Goal: Task Accomplishment & Management: Manage account settings

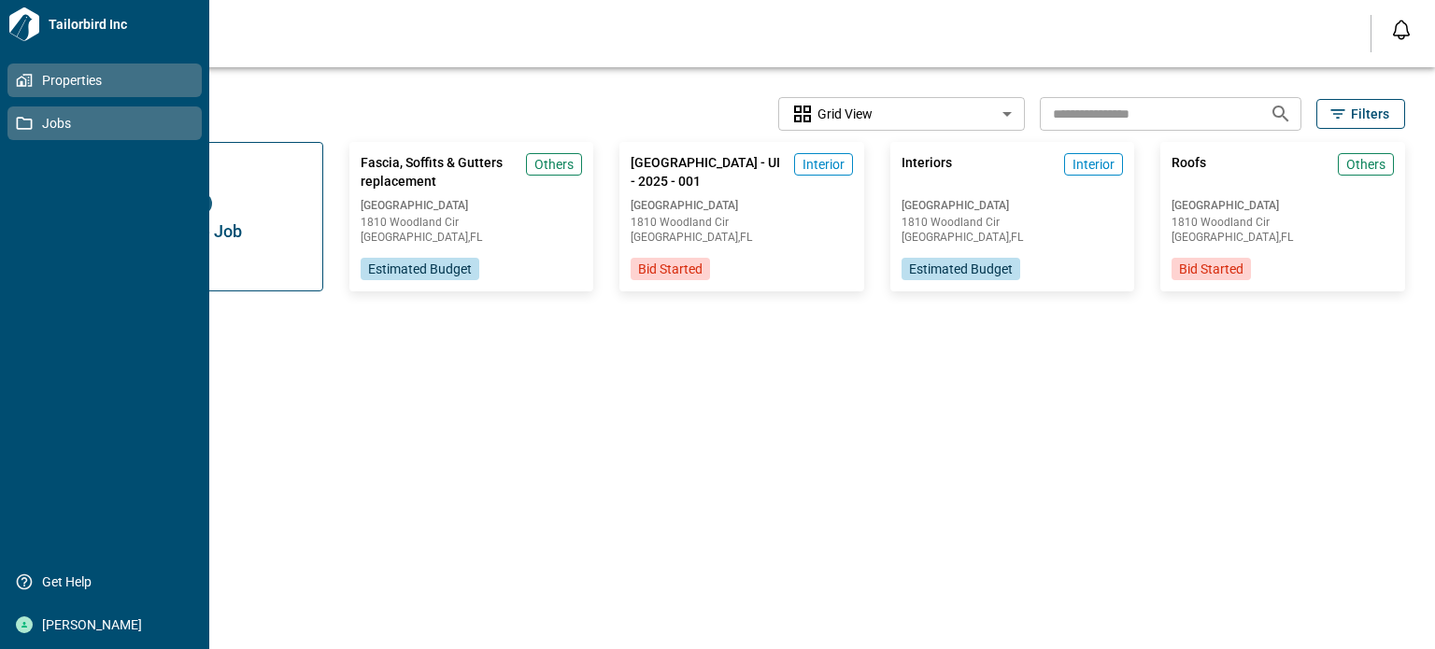
click at [37, 89] on span "Properties" at bounding box center [108, 80] width 151 height 19
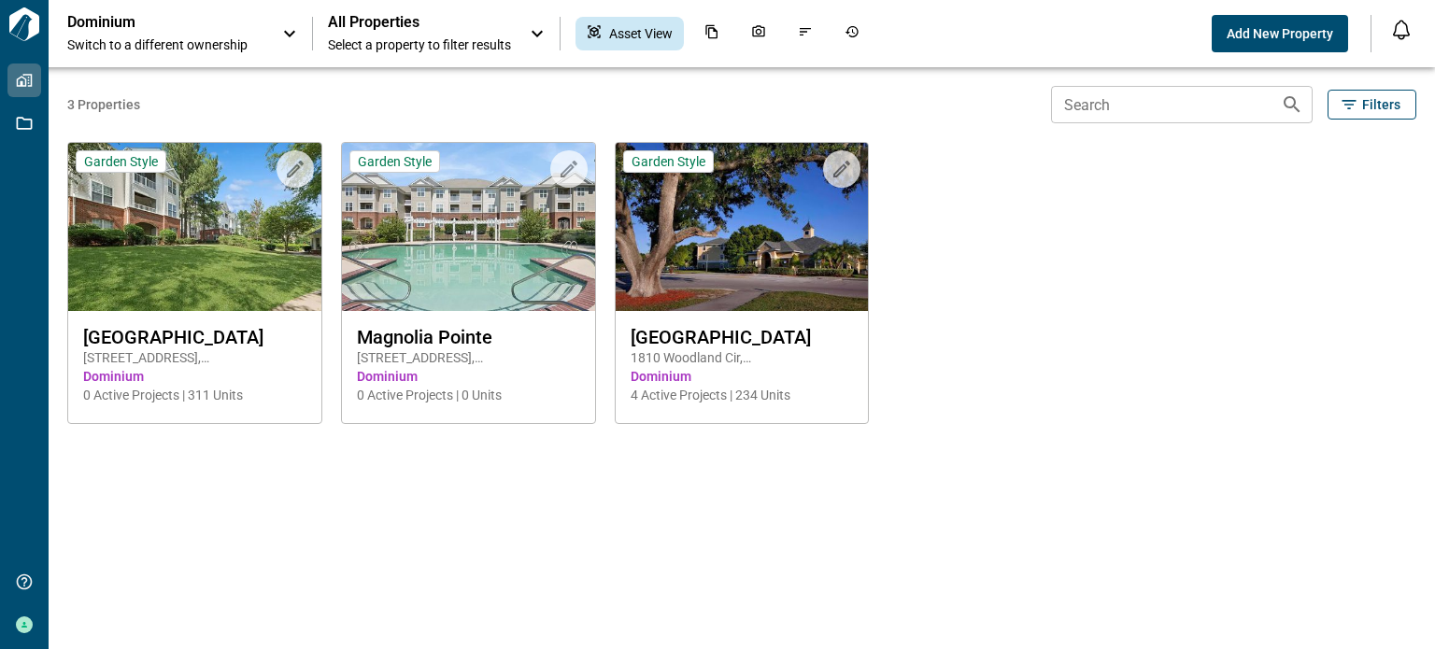
click at [292, 32] on icon at bounding box center [289, 34] width 11 height 7
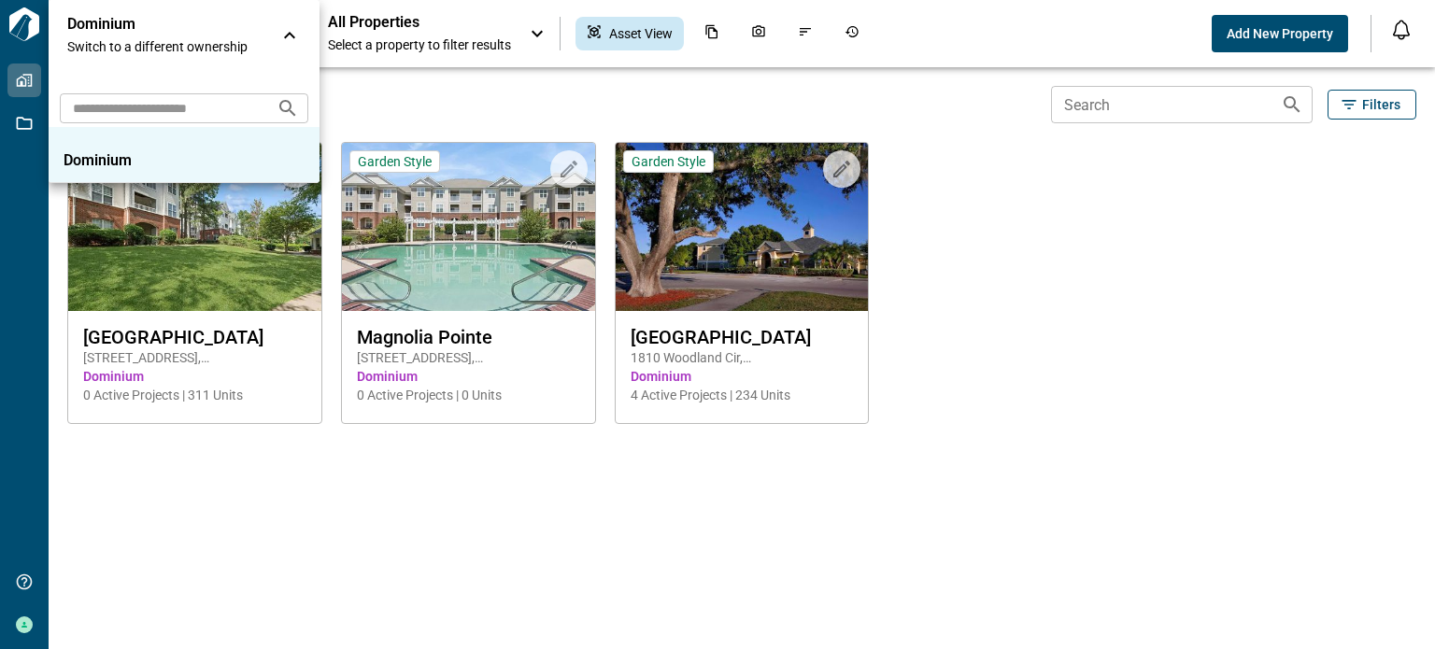
click at [1189, 306] on div at bounding box center [717, 324] width 1435 height 649
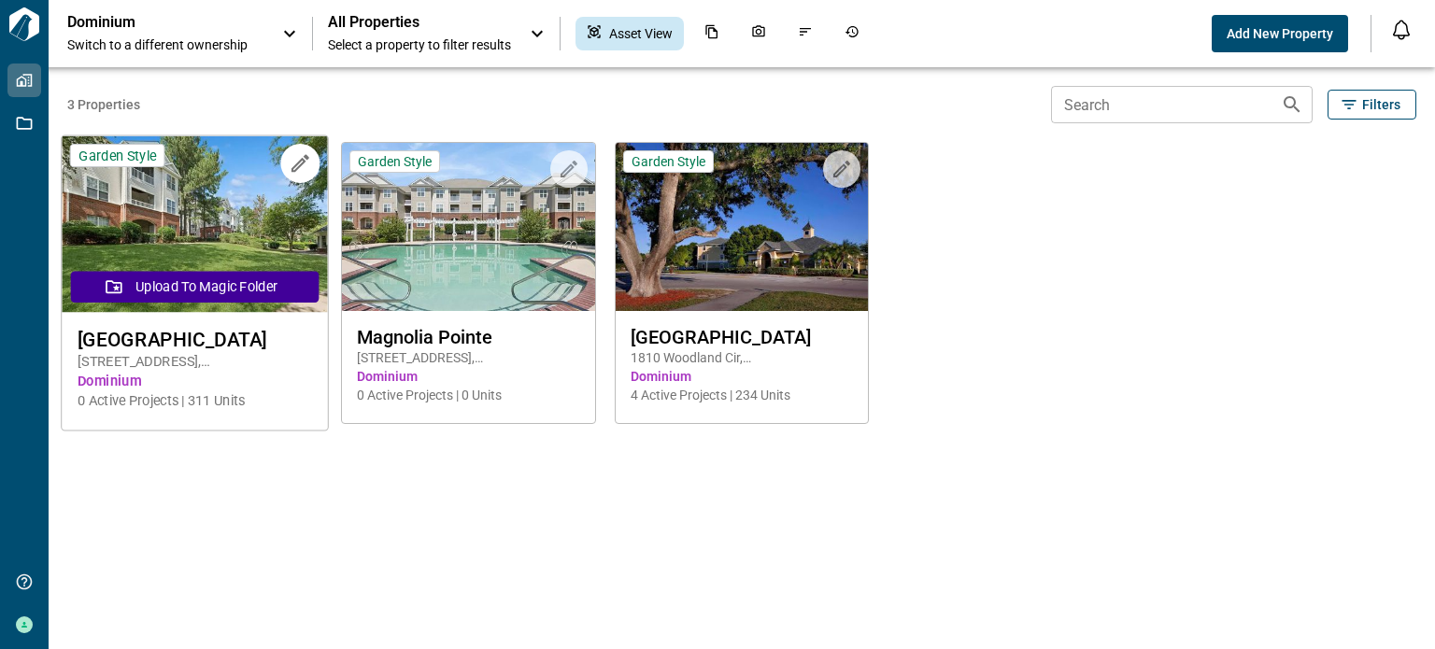
click at [221, 215] on img at bounding box center [194, 224] width 265 height 177
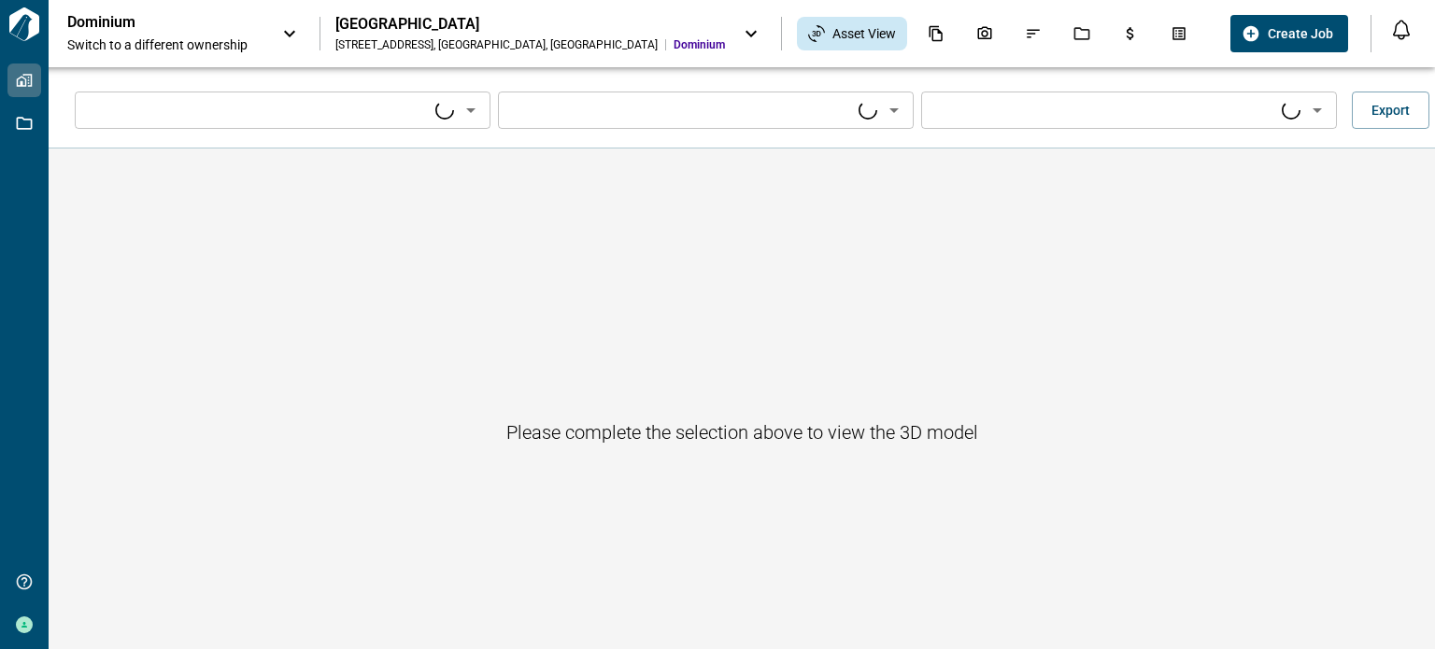
type input "****"
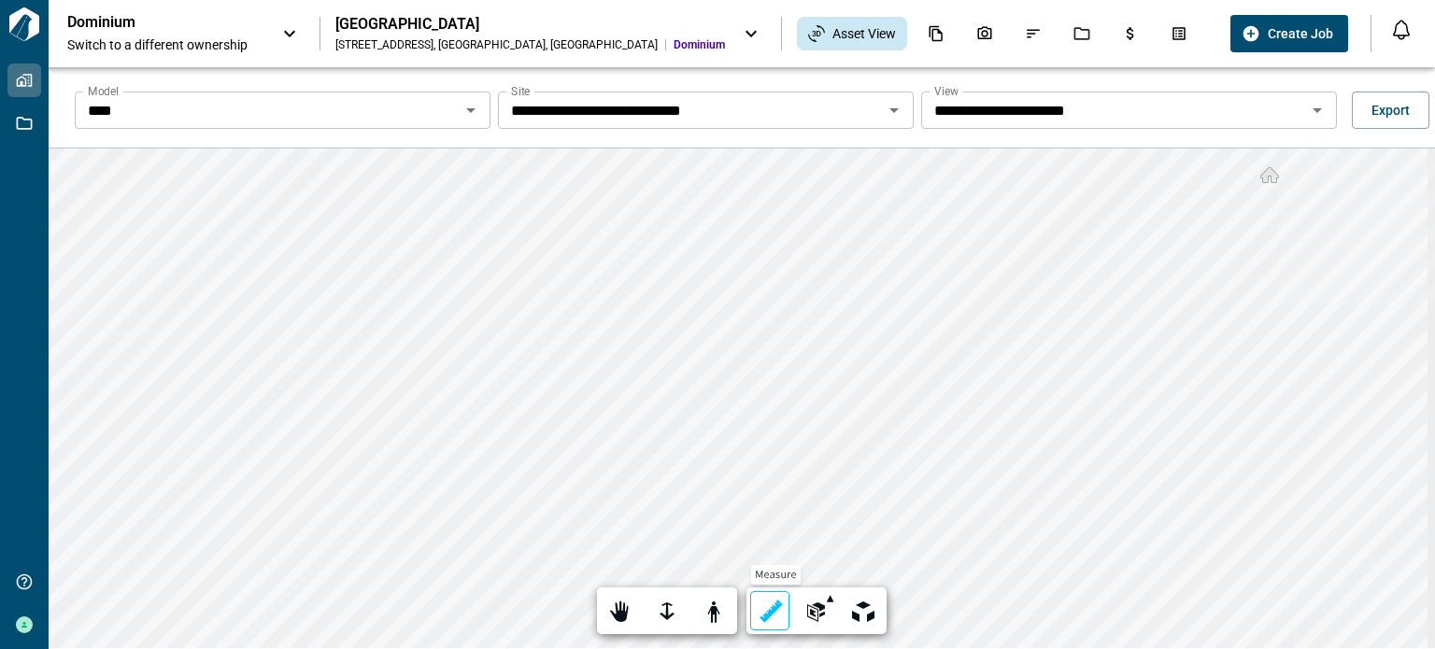
click at [760, 619] on div "**********" at bounding box center [742, 399] width 1387 height 500
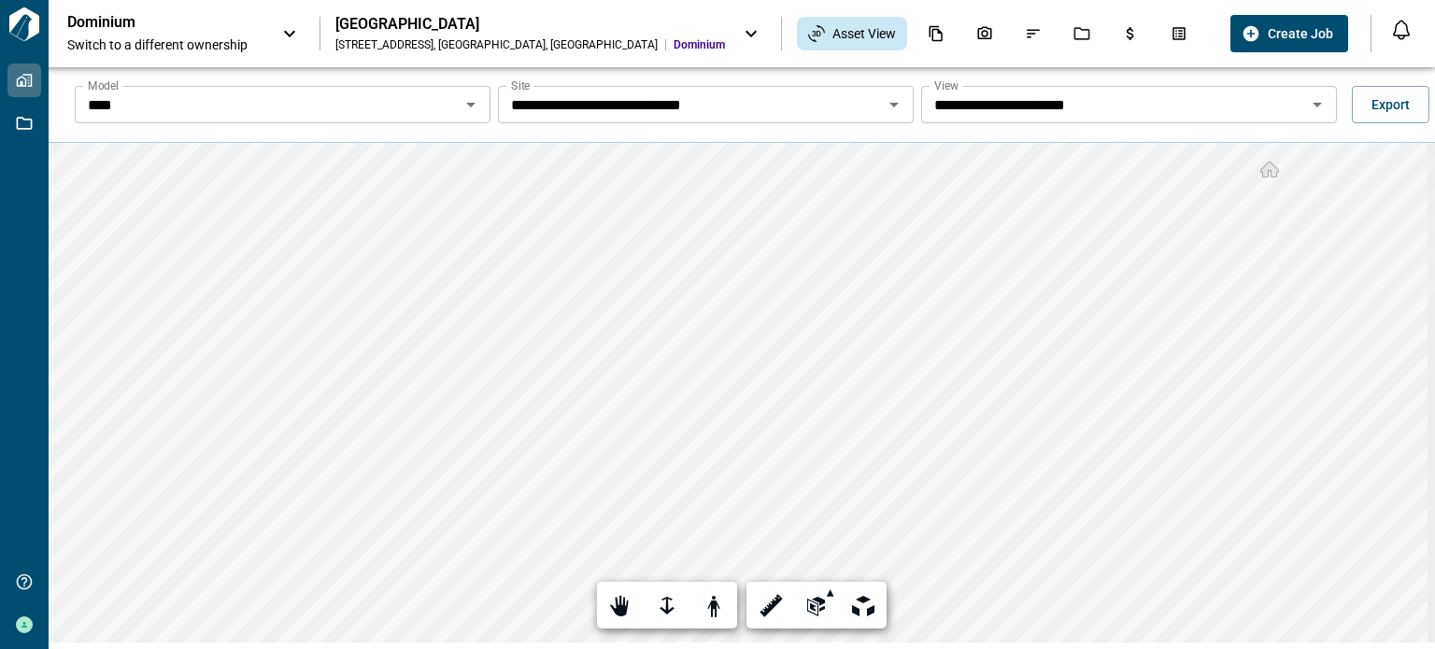
scroll to position [9, 0]
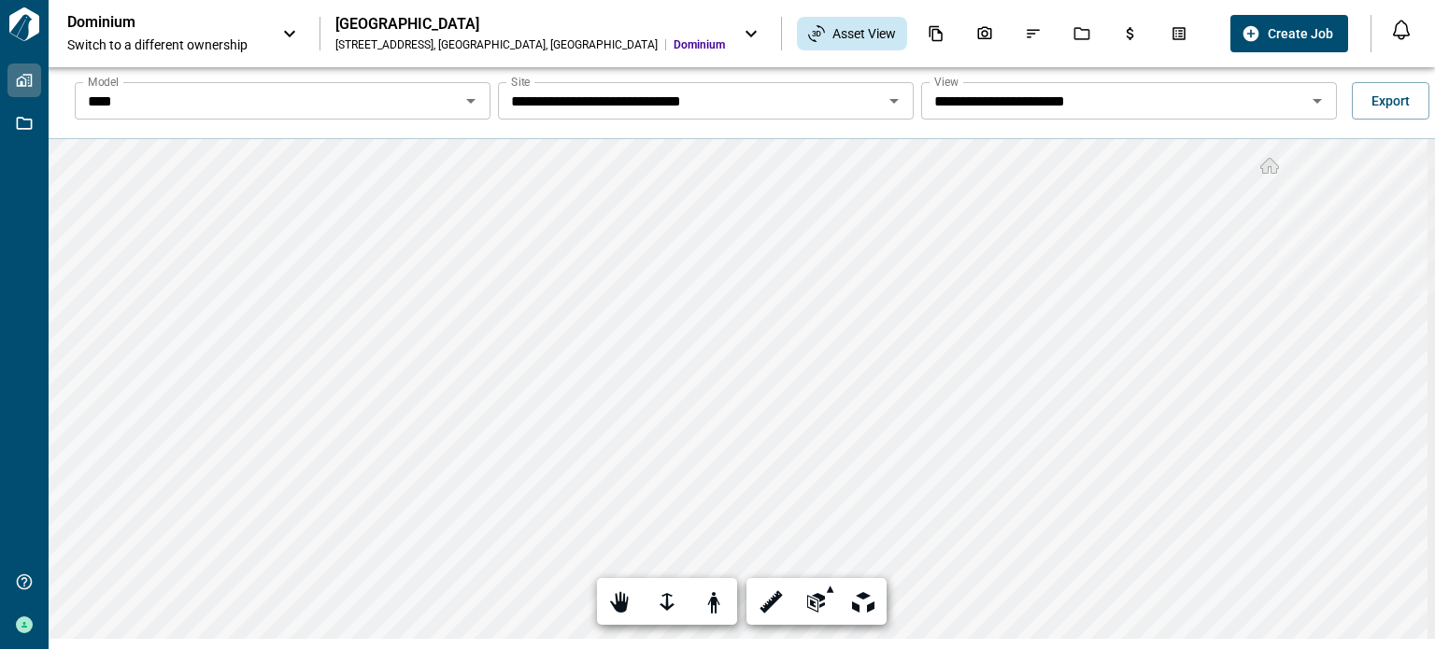
click at [455, 33] on div "[GEOGRAPHIC_DATA]" at bounding box center [530, 24] width 390 height 19
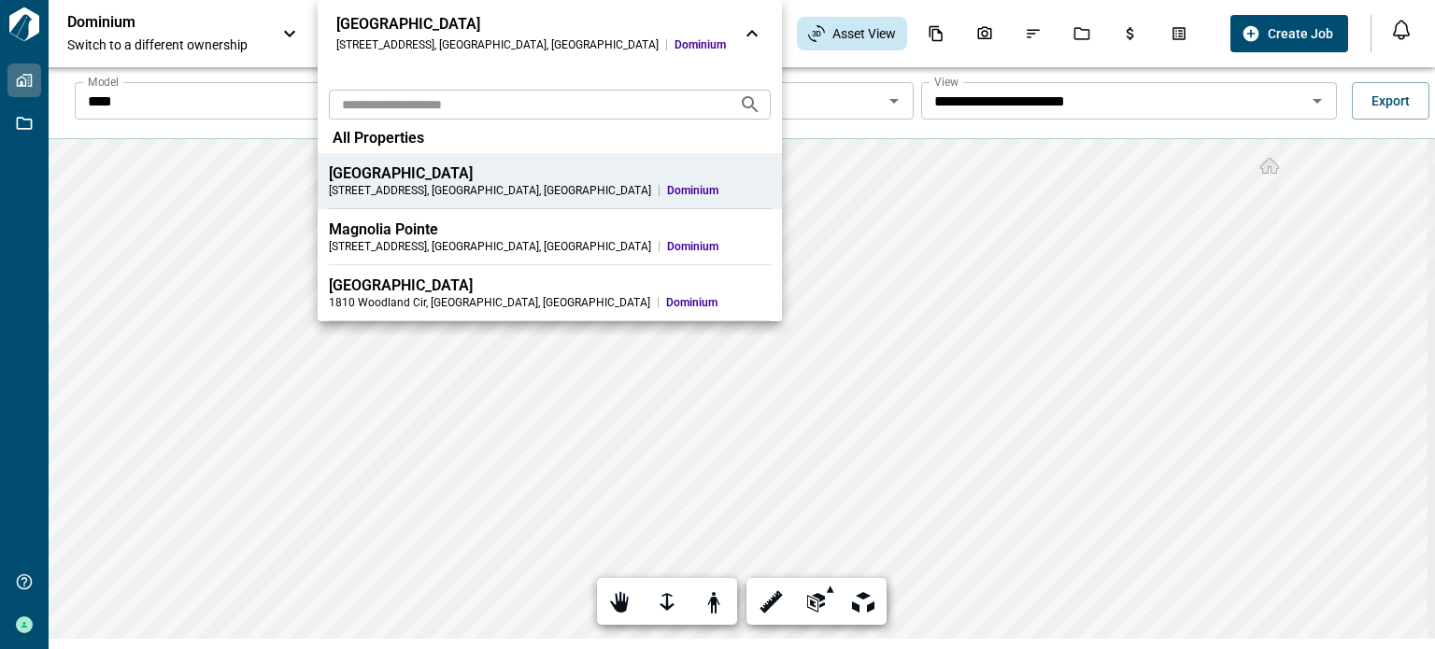
click at [406, 291] on div "[GEOGRAPHIC_DATA]" at bounding box center [550, 286] width 442 height 19
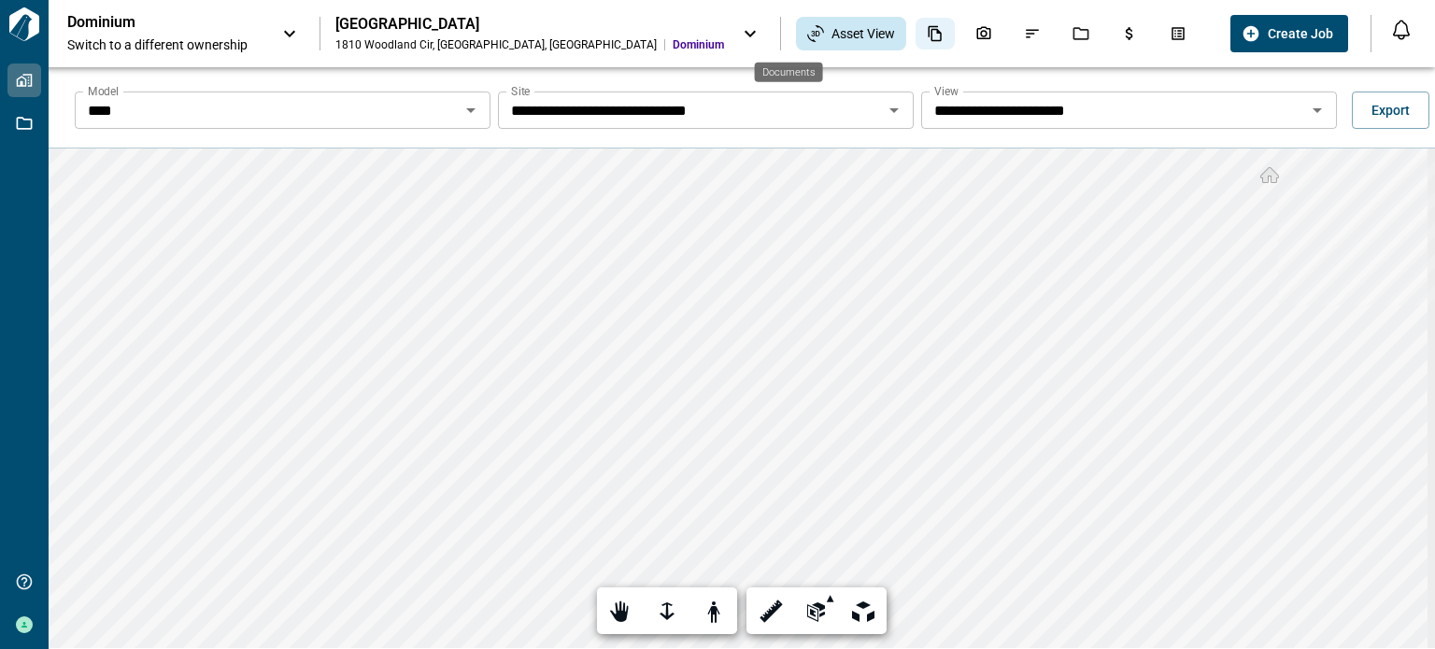
click at [929, 32] on icon "Documents" at bounding box center [935, 34] width 13 height 16
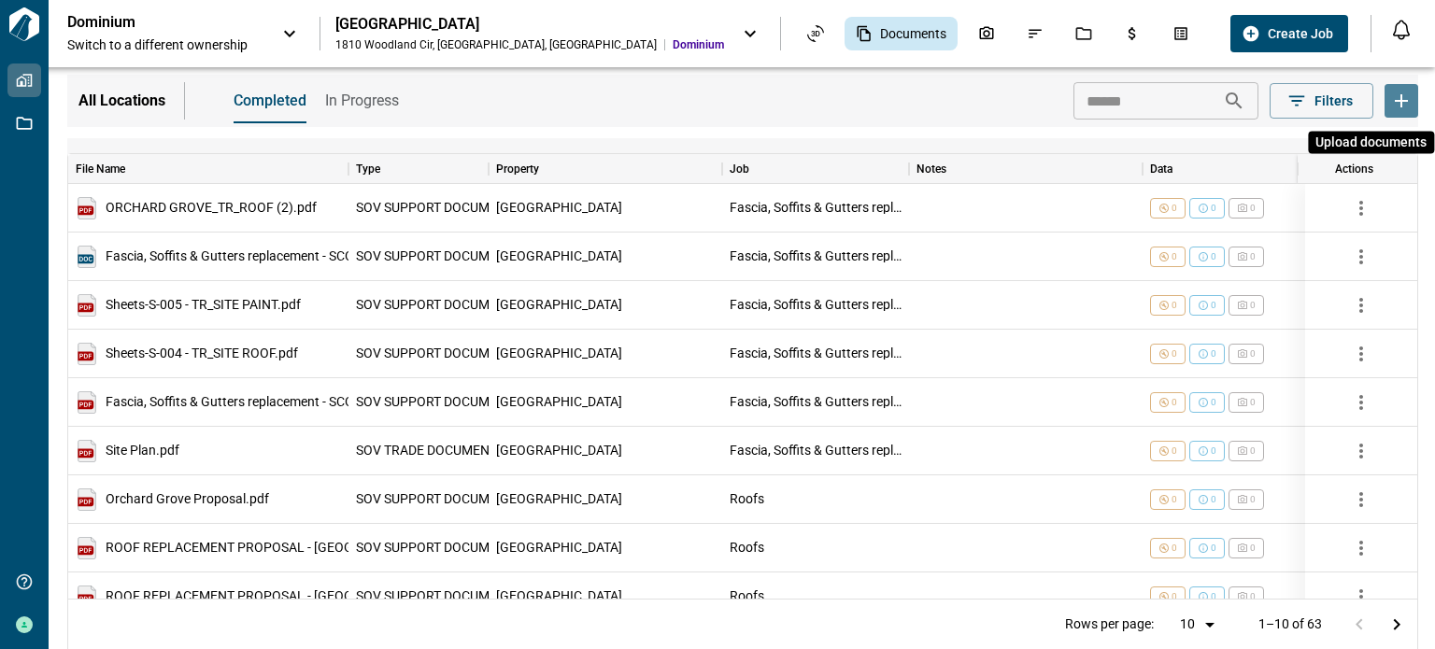
click at [1393, 93] on icon "Upload documents" at bounding box center [1401, 101] width 22 height 22
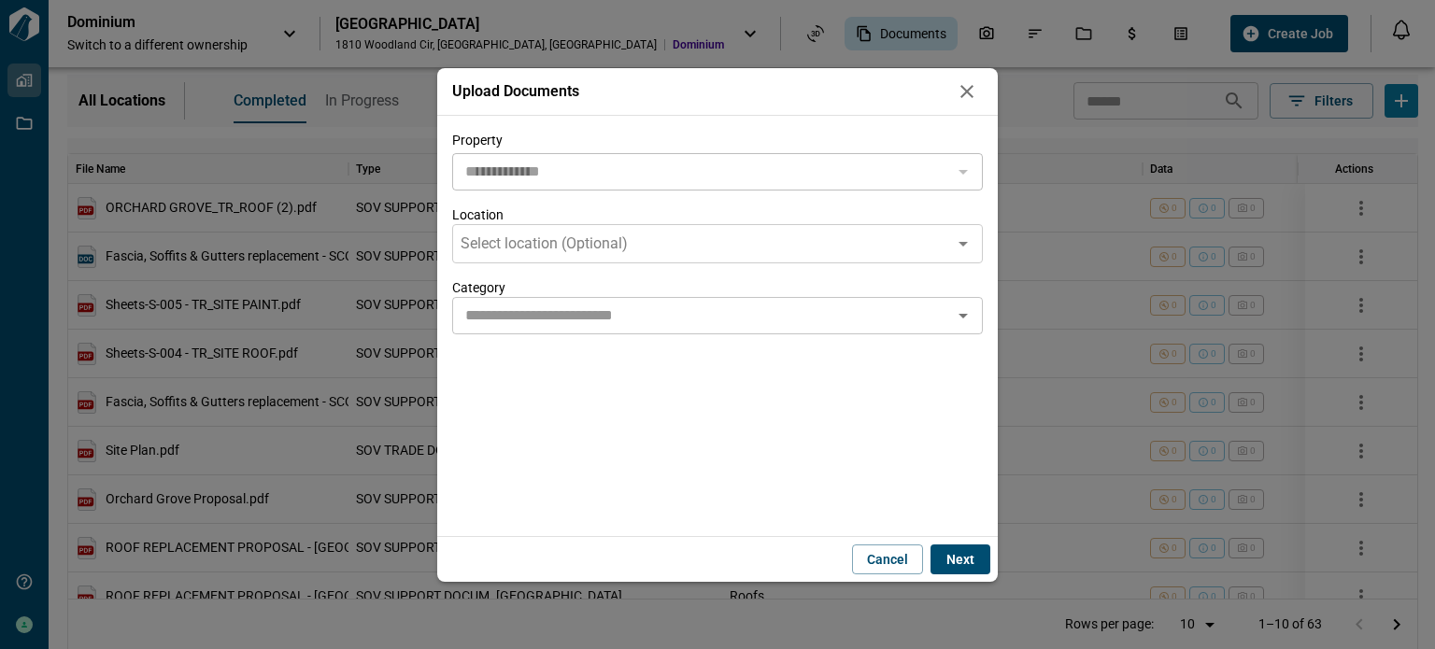
click at [959, 172] on div at bounding box center [962, 172] width 24 height 26
click at [955, 254] on div "Select location (Optional)" at bounding box center [717, 243] width 531 height 39
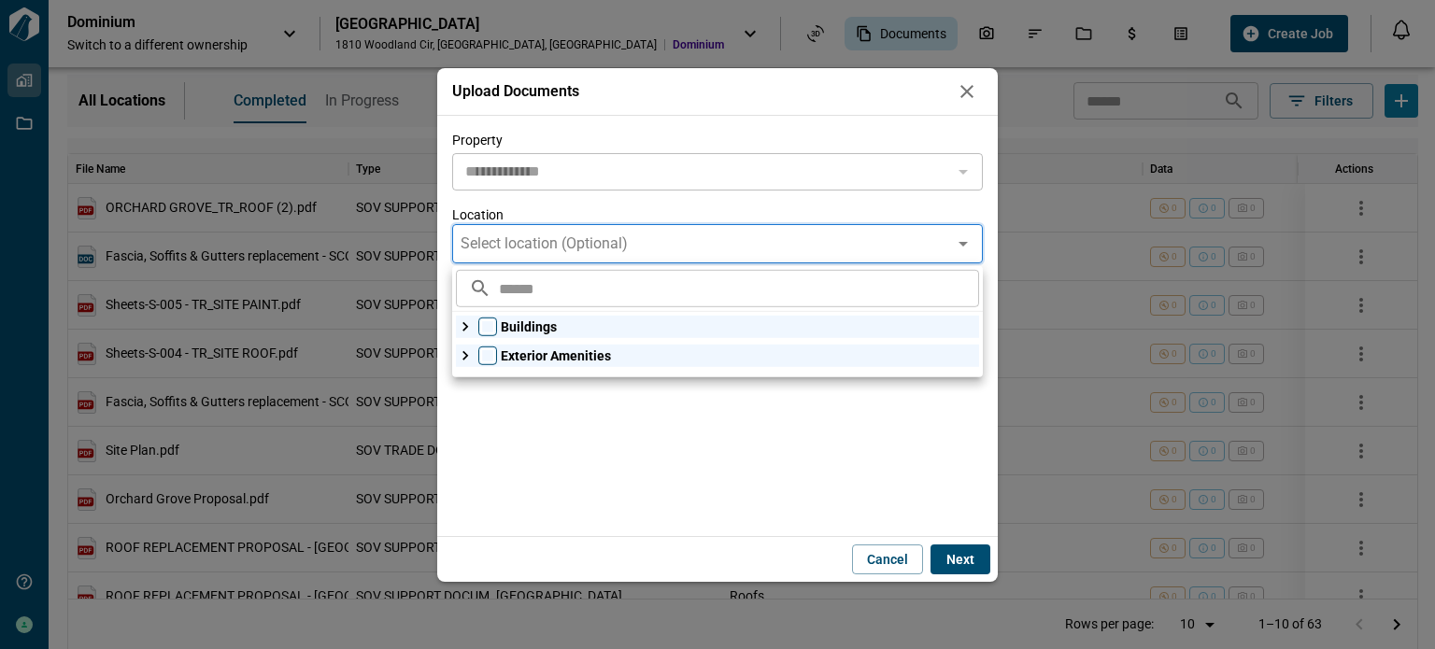
click at [629, 511] on div "**********" at bounding box center [717, 326] width 561 height 420
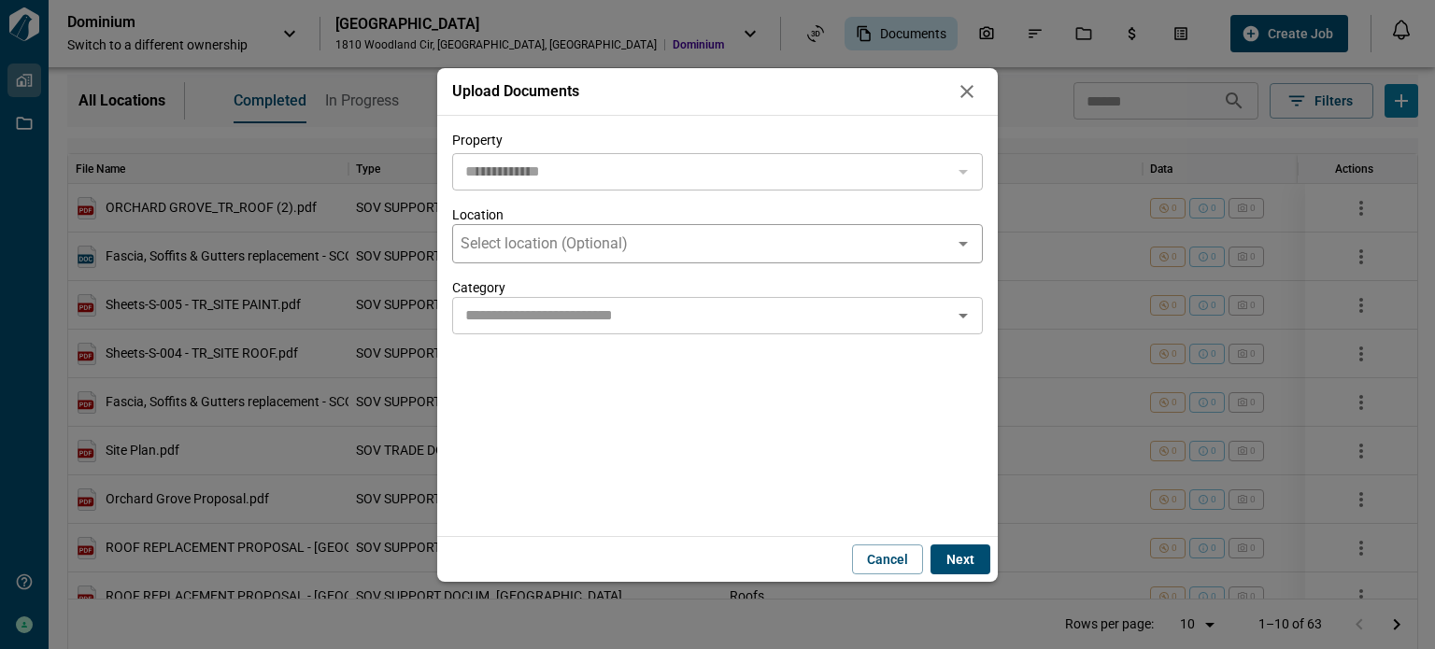
click at [957, 235] on icon at bounding box center [963, 244] width 22 height 22
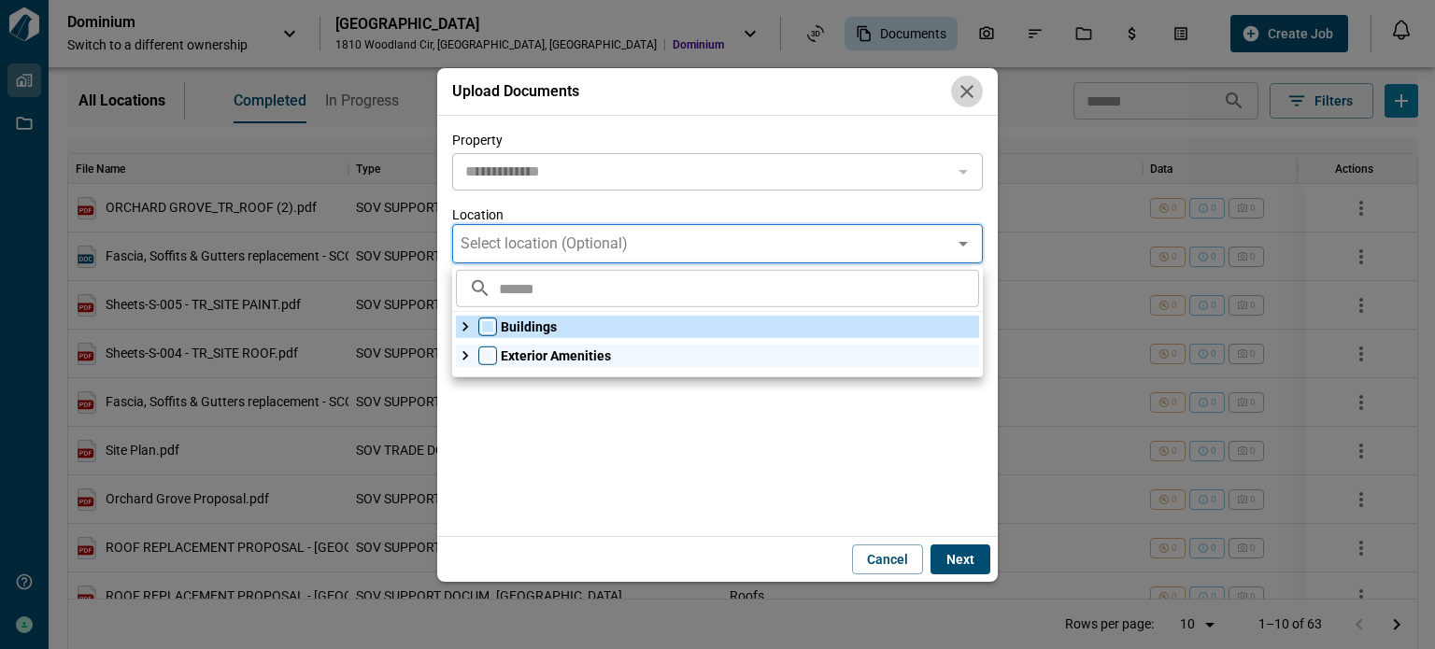
click at [967, 84] on icon "button" at bounding box center [967, 91] width 22 height 22
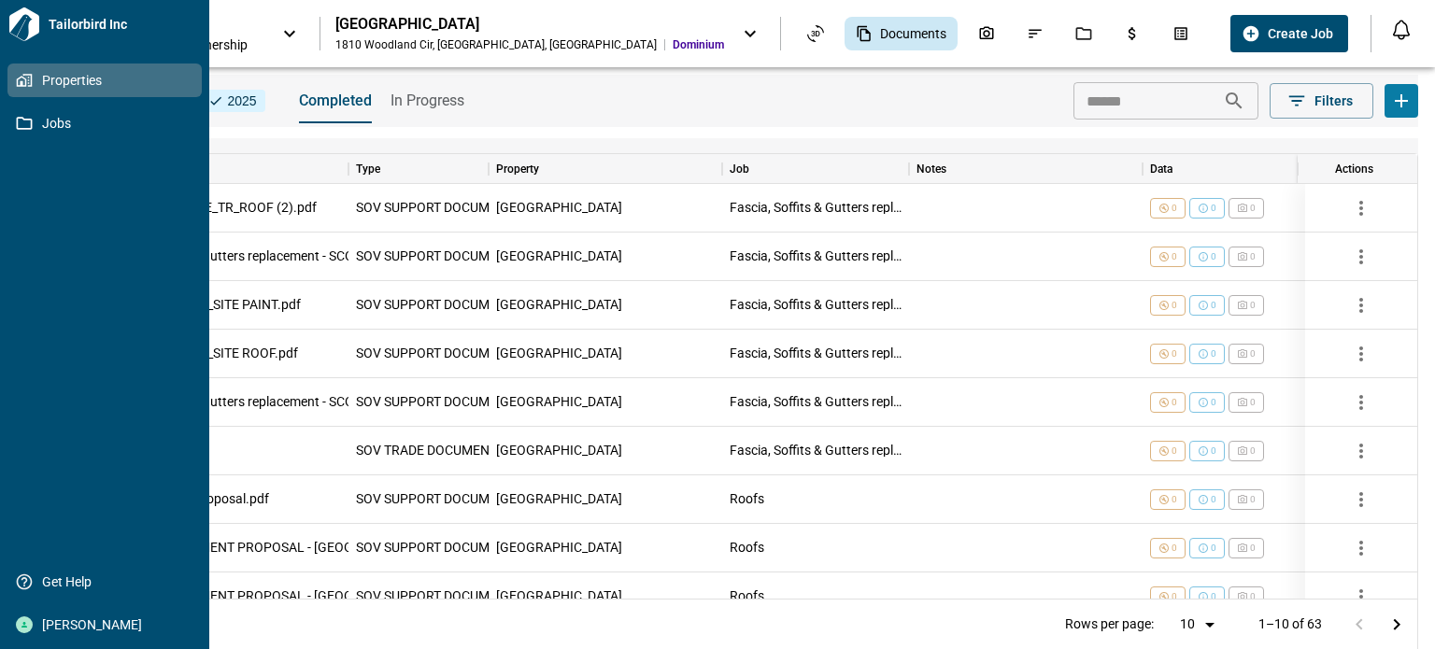
click at [27, 18] on icon at bounding box center [24, 24] width 34 height 34
click at [49, 83] on span "Properties" at bounding box center [108, 80] width 151 height 19
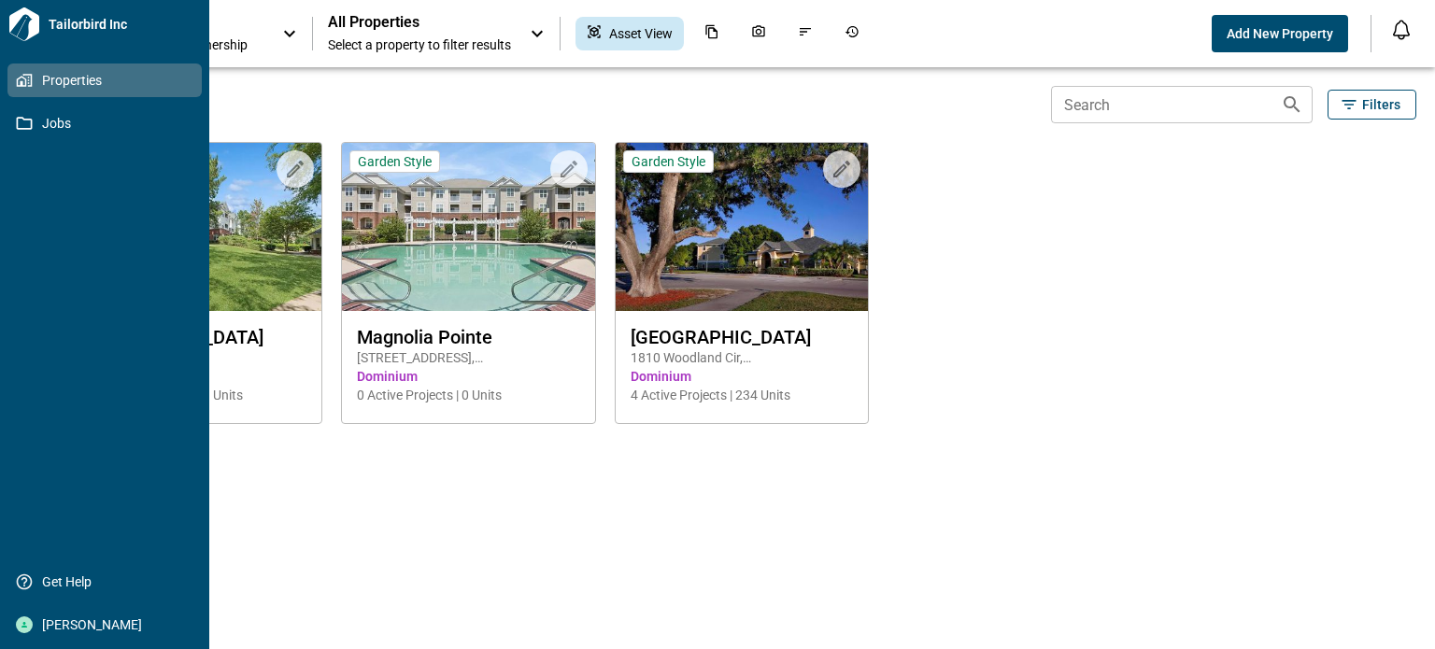
click at [71, 74] on span "Properties" at bounding box center [108, 80] width 151 height 19
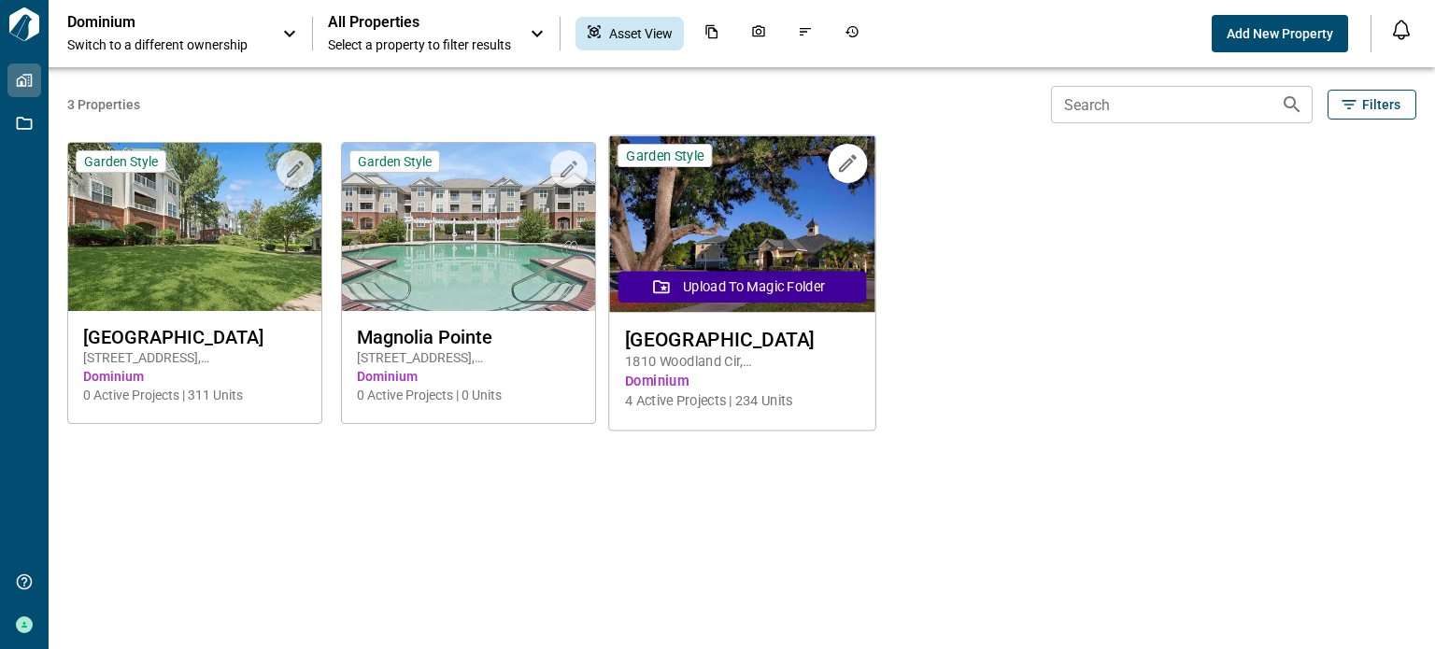
click at [702, 287] on button "Upload to Magic Folder" at bounding box center [742, 287] width 248 height 32
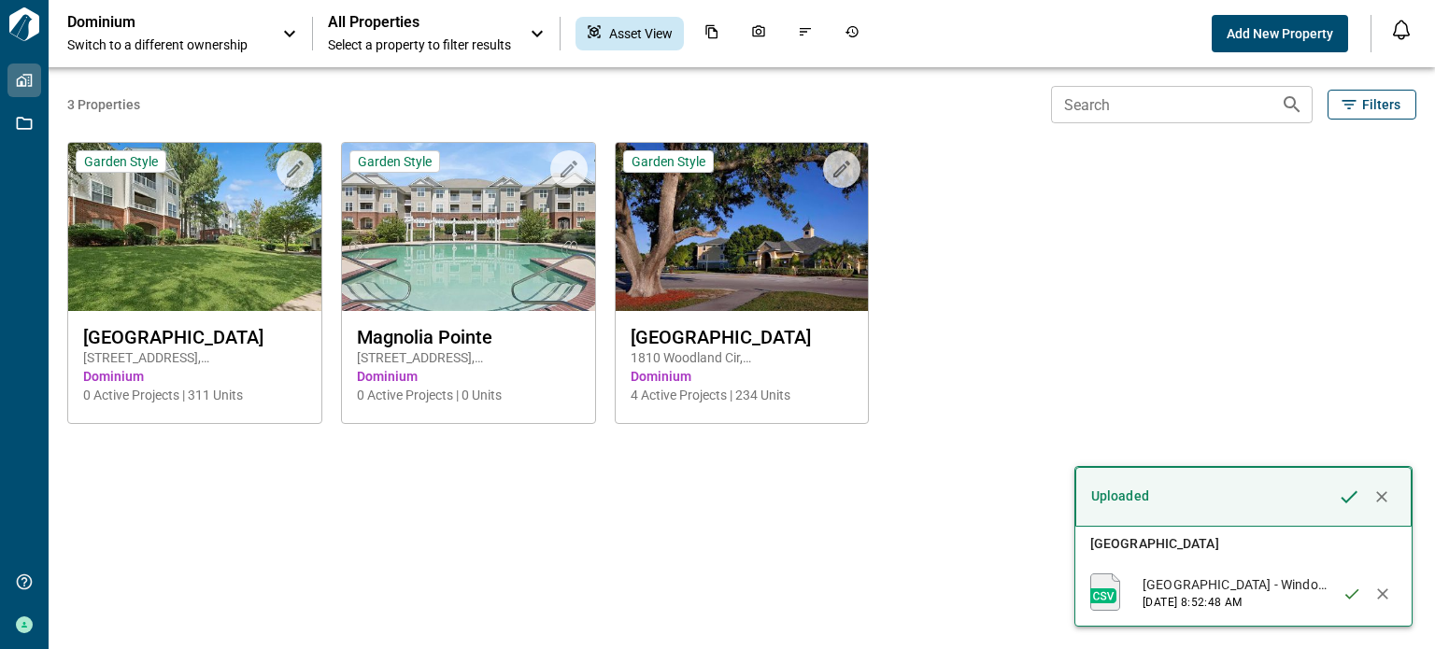
click at [1245, 590] on p "[GEOGRAPHIC_DATA] - Window Repair Locations Completed as of [DATE].xlsx" at bounding box center [1235, 585] width 185 height 19
click at [1374, 492] on icon "button" at bounding box center [1382, 497] width 19 height 19
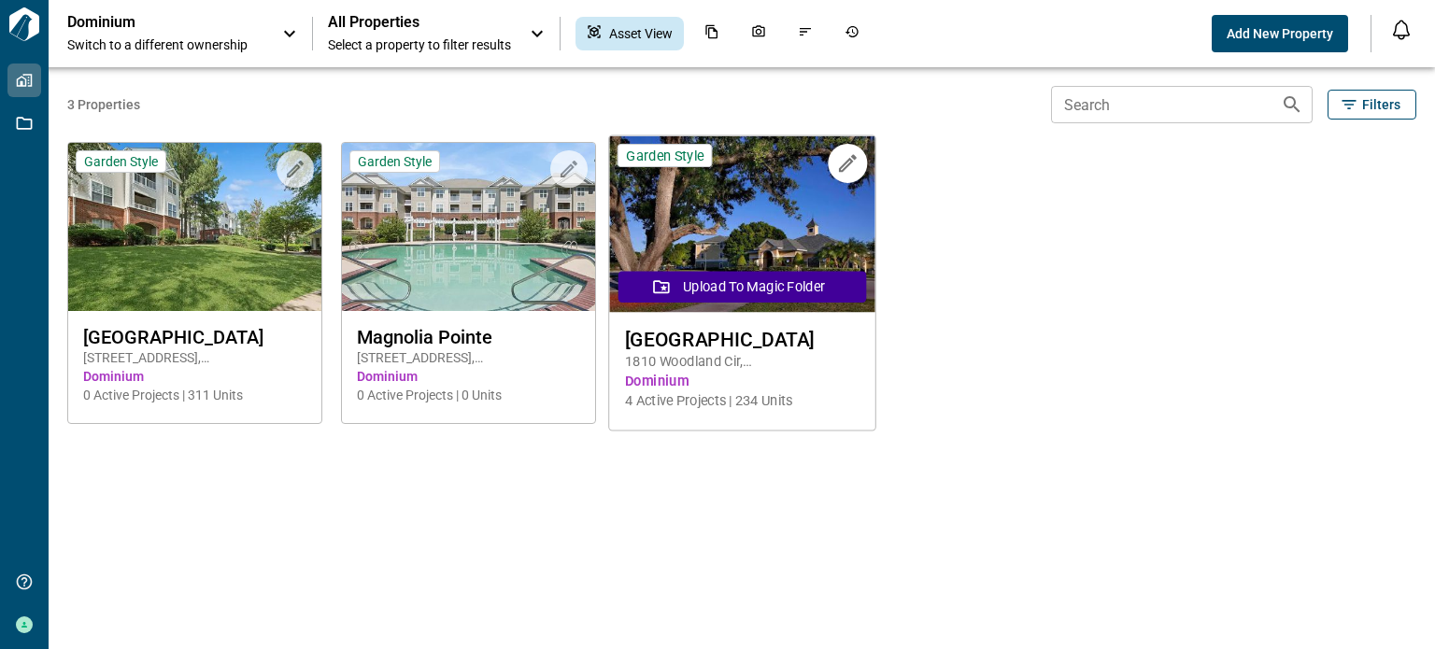
click at [750, 226] on img at bounding box center [741, 224] width 265 height 177
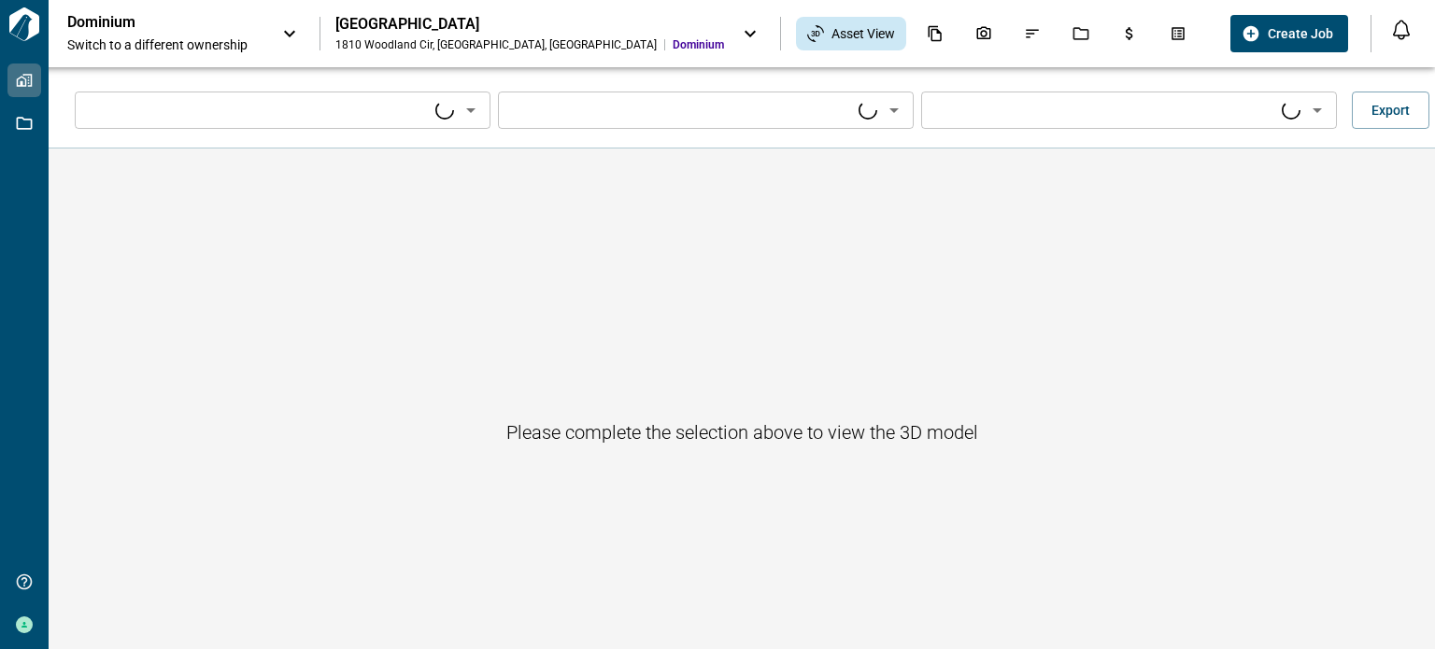
type input "****"
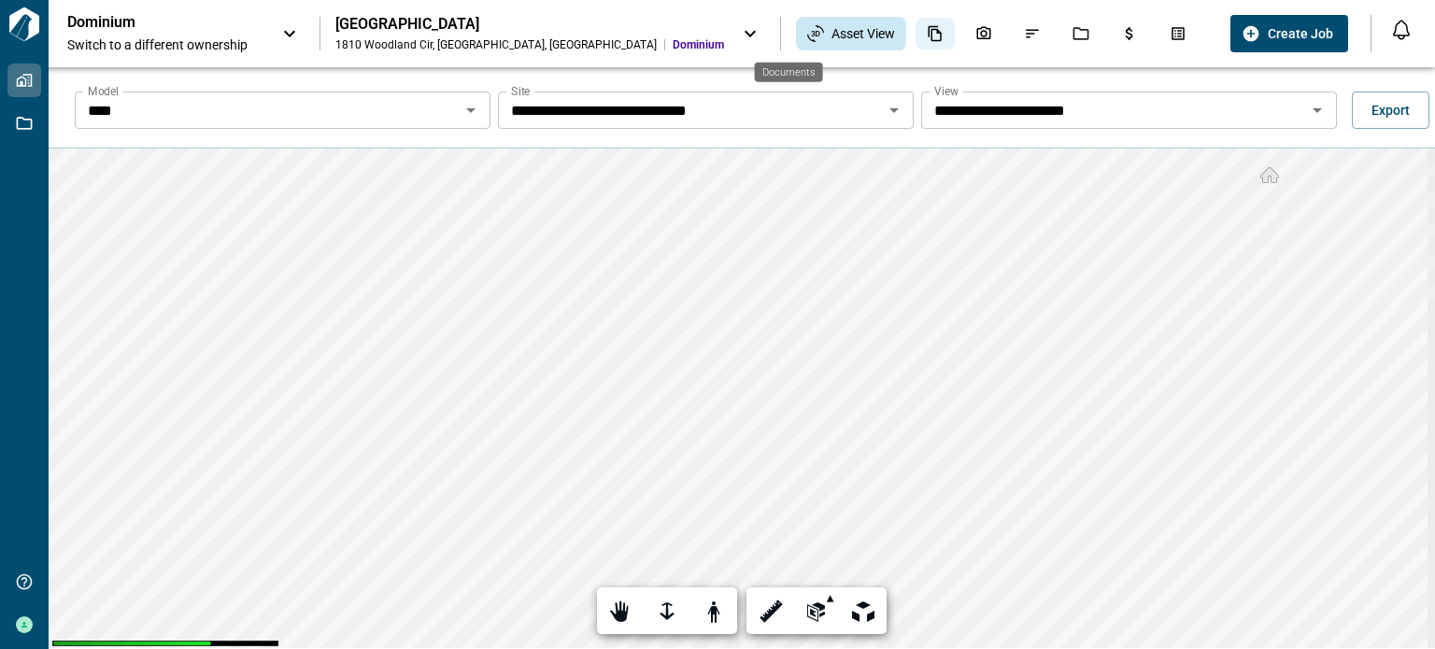
click at [929, 31] on icon "Documents" at bounding box center [935, 34] width 13 height 16
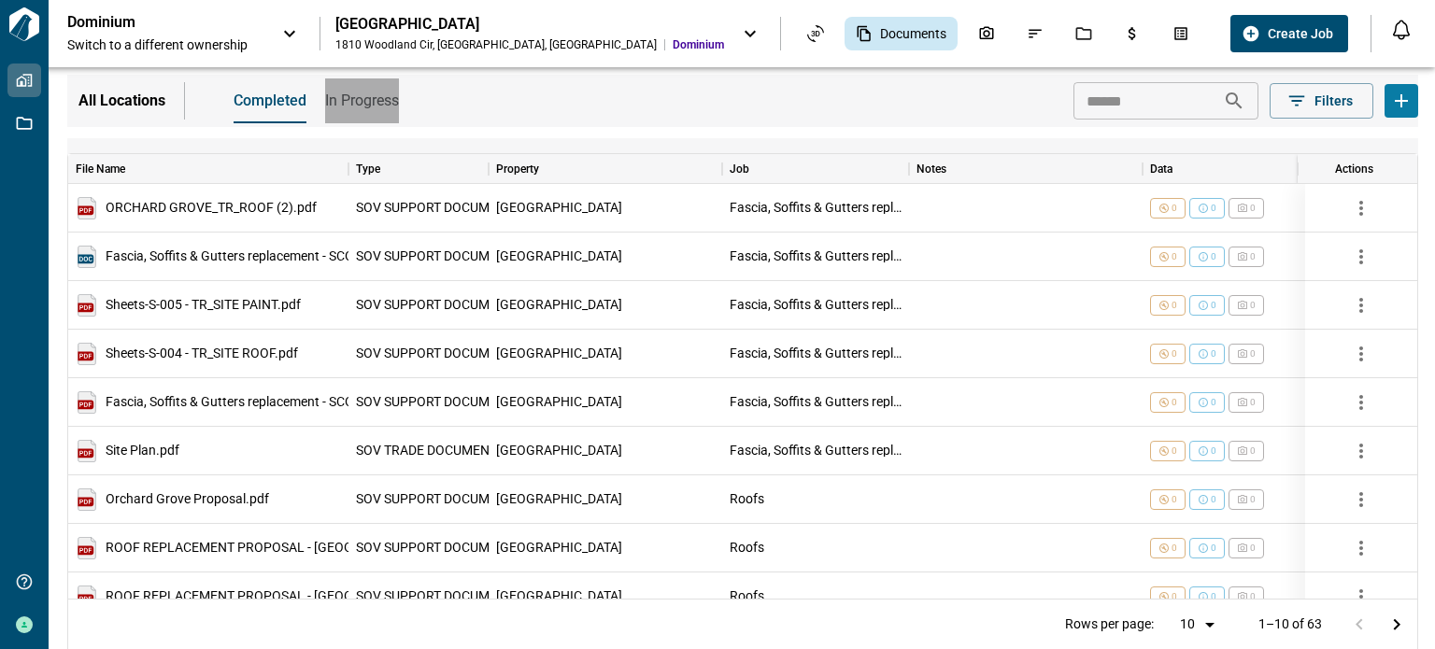
click at [335, 96] on span "In Progress" at bounding box center [362, 101] width 74 height 19
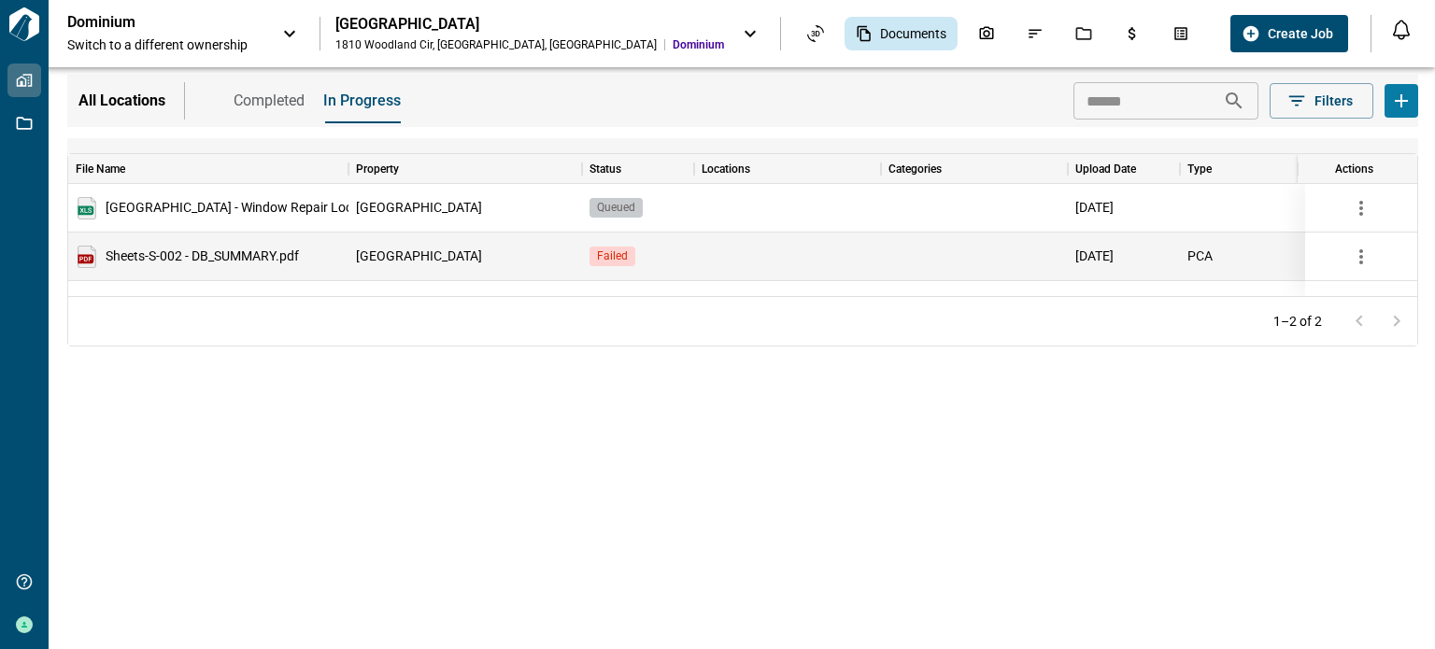
click at [254, 260] on span "Sheets-S-002 - DB_SUMMARY.pdf" at bounding box center [202, 256] width 193 height 12
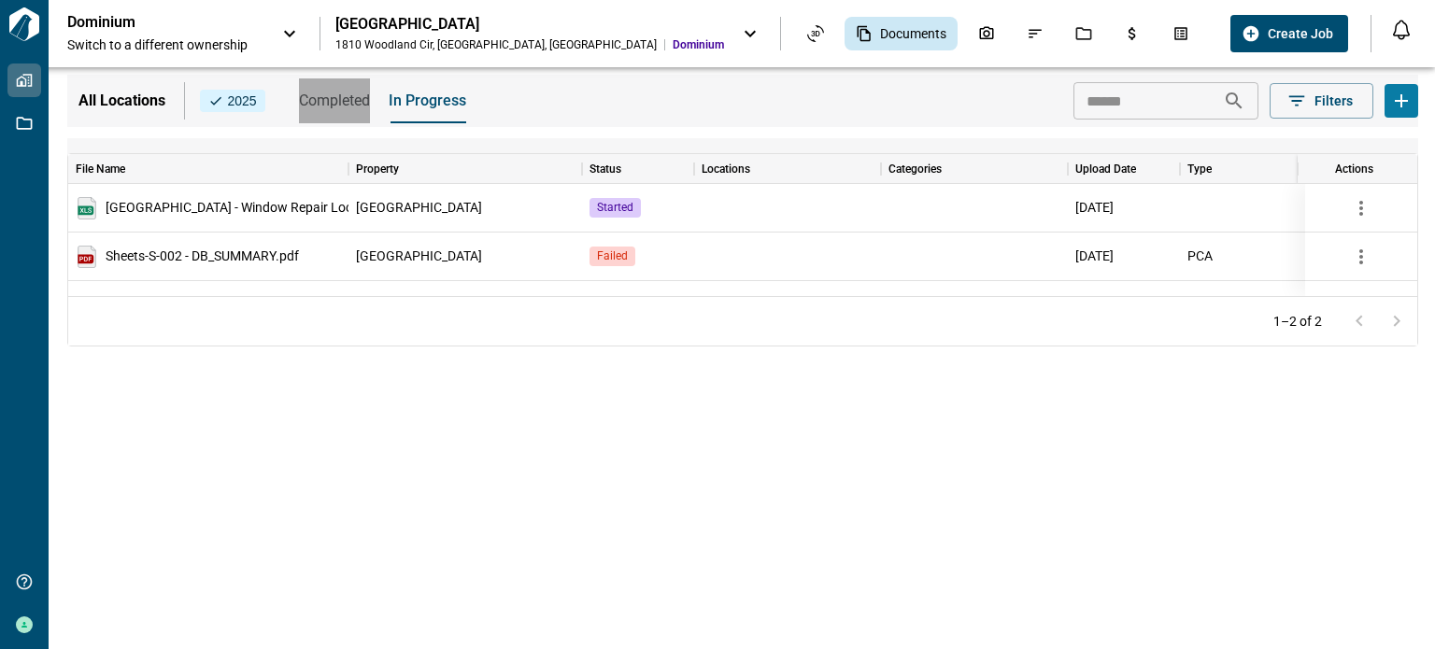
click at [327, 100] on span "Completed" at bounding box center [334, 101] width 71 height 19
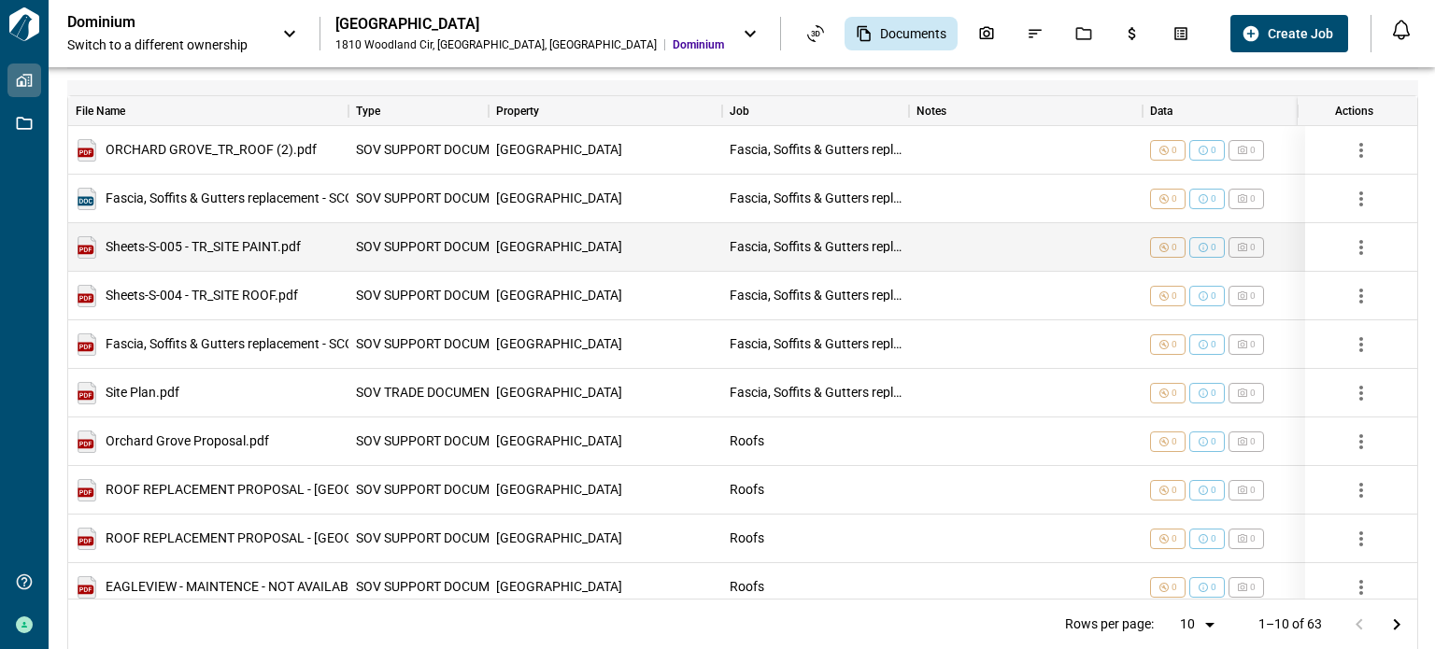
scroll to position [90, 0]
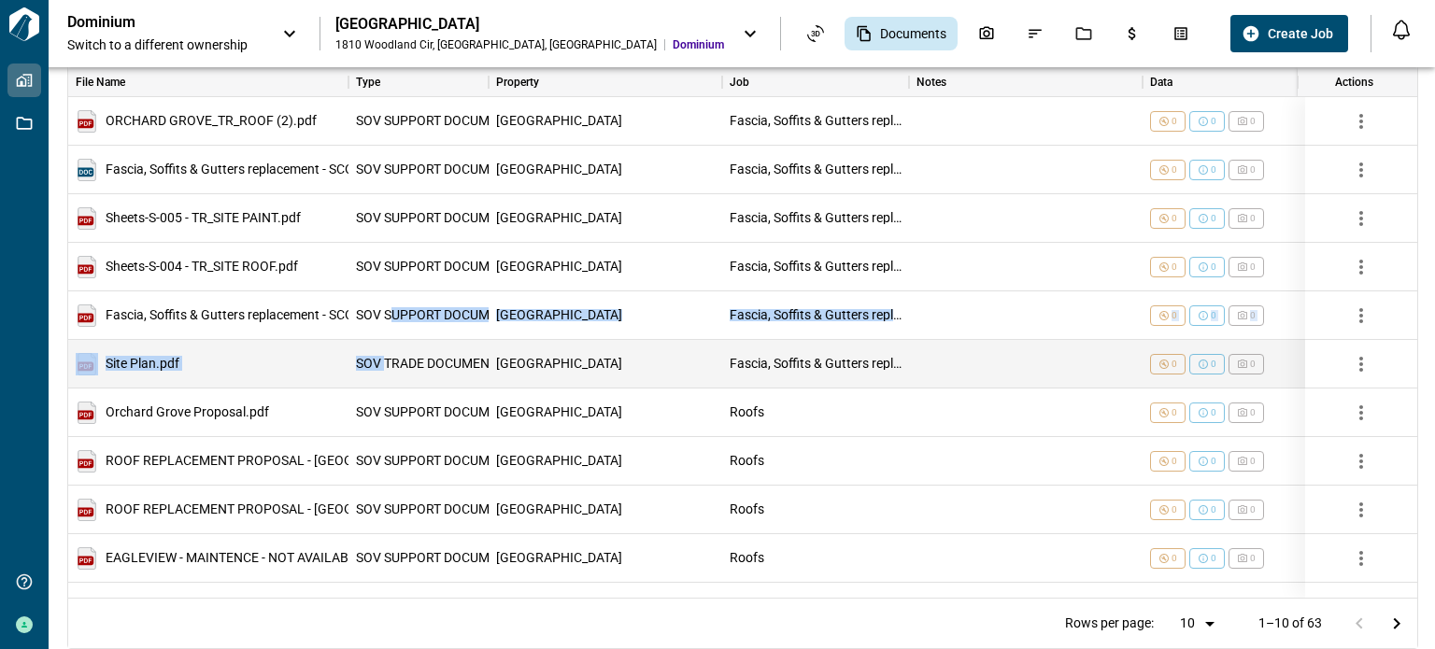
drag, startPoint x: 381, startPoint y: 340, endPoint x: 391, endPoint y: 342, distance: 9.5
click at [388, 342] on div "ORCHARD GROVE_TR_ROOF (2).pdf SOV SUPPORT DOCUMENT Orchard Grove Fascia, Soffit…" at bounding box center [1011, 340] width 1887 height 486
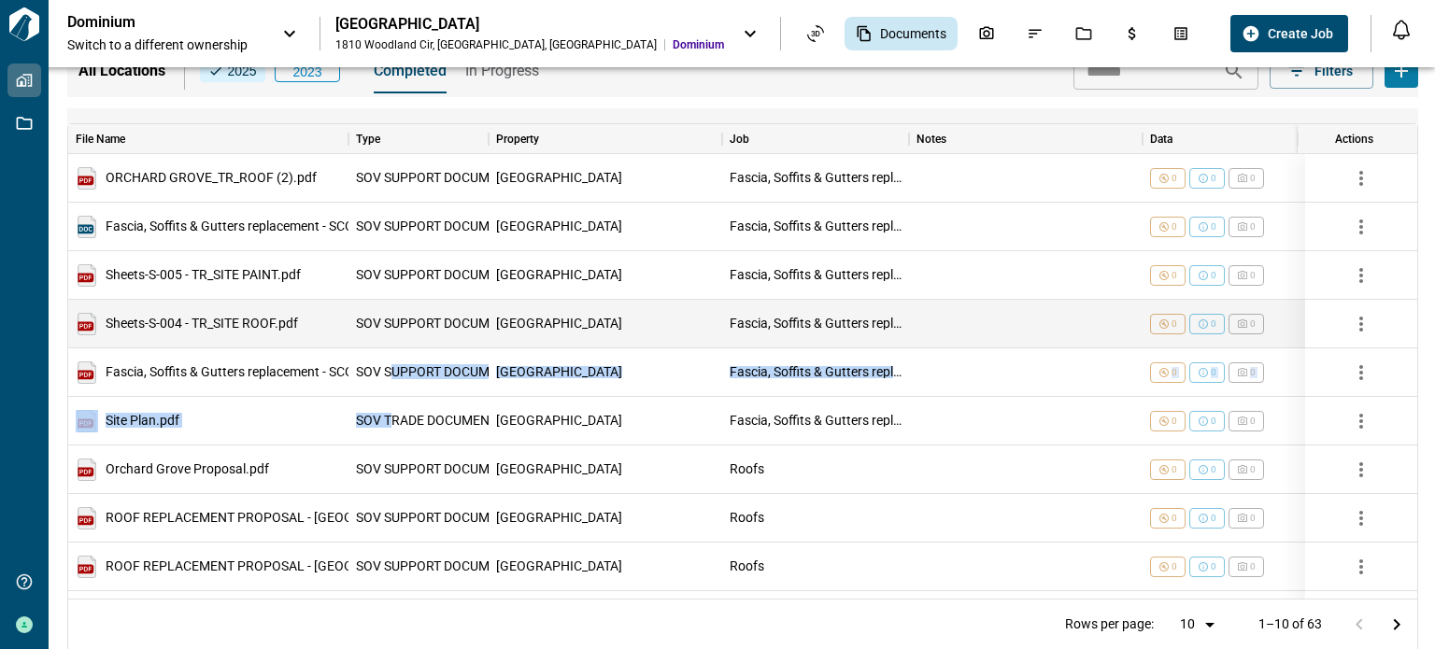
scroll to position [0, 0]
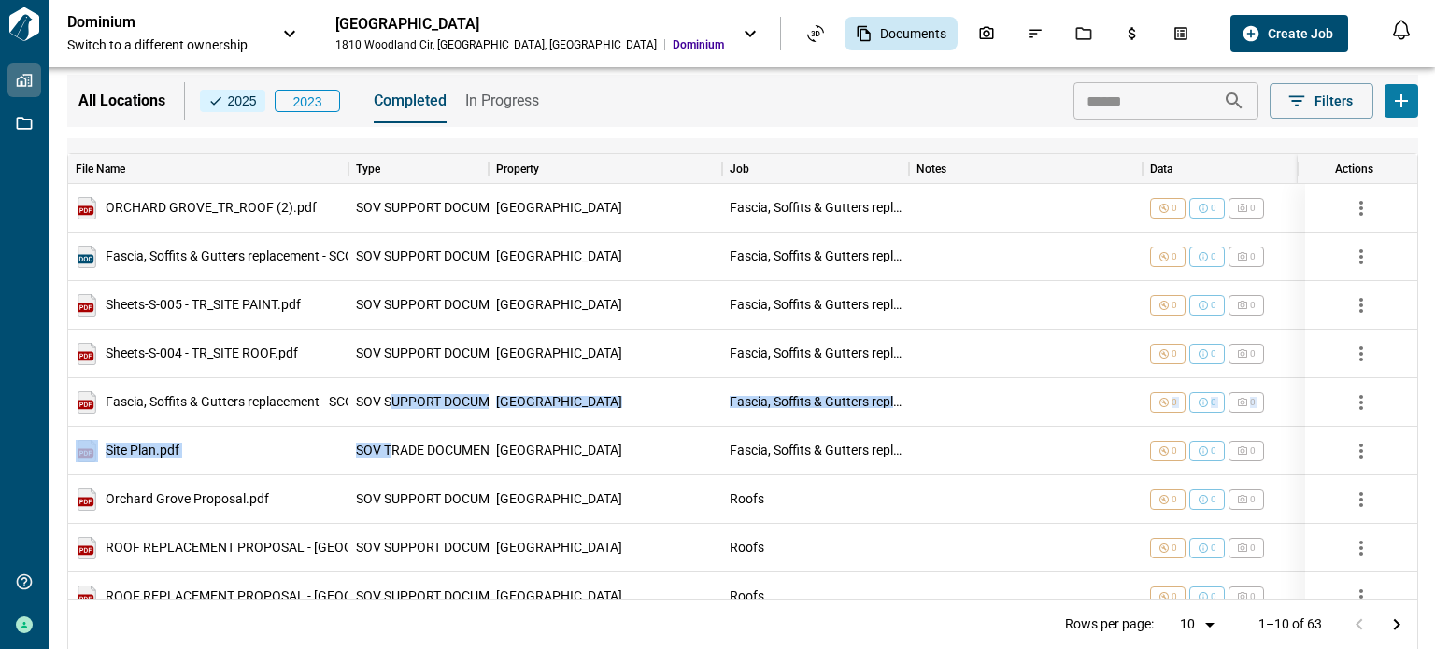
click at [309, 97] on span "2023" at bounding box center [307, 102] width 49 height 19
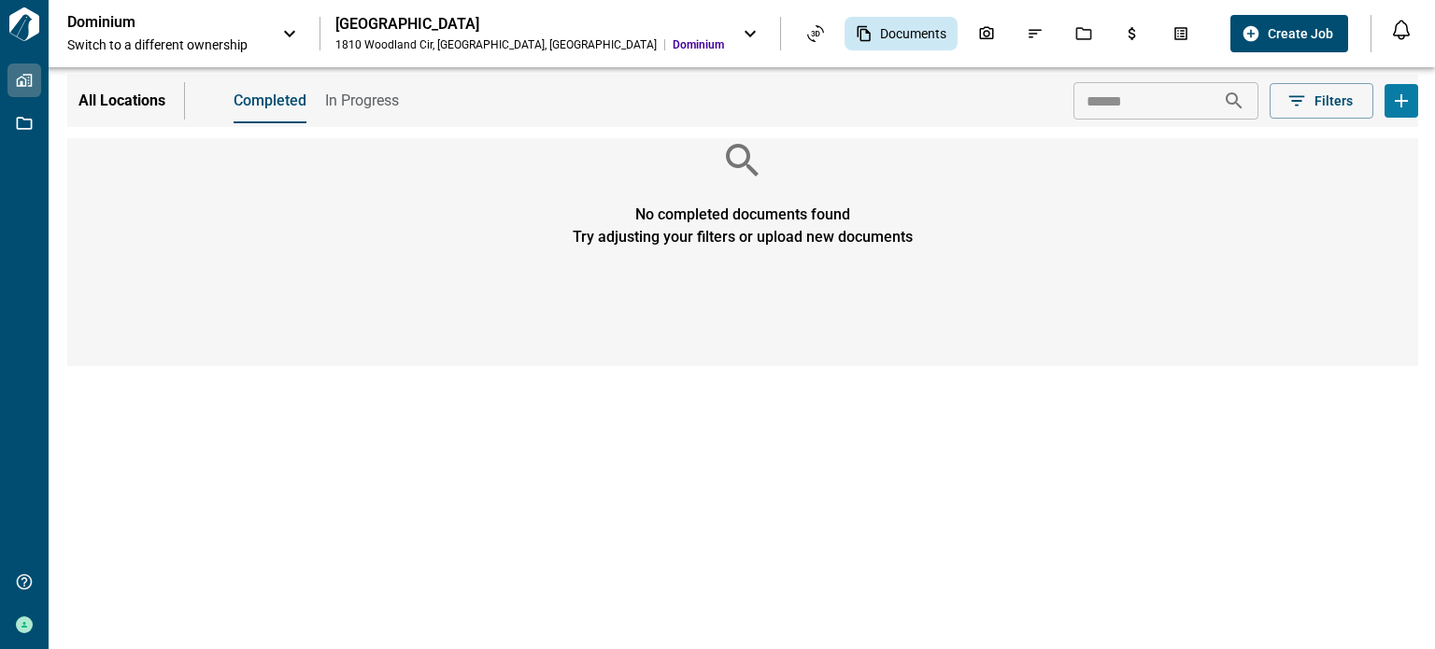
click at [354, 98] on span "In Progress" at bounding box center [362, 101] width 74 height 19
drag, startPoint x: 269, startPoint y: 98, endPoint x: 250, endPoint y: 100, distance: 18.8
click at [269, 100] on span "Completed" at bounding box center [269, 101] width 71 height 19
click at [1016, 31] on div "Issues & Info" at bounding box center [1035, 34] width 39 height 32
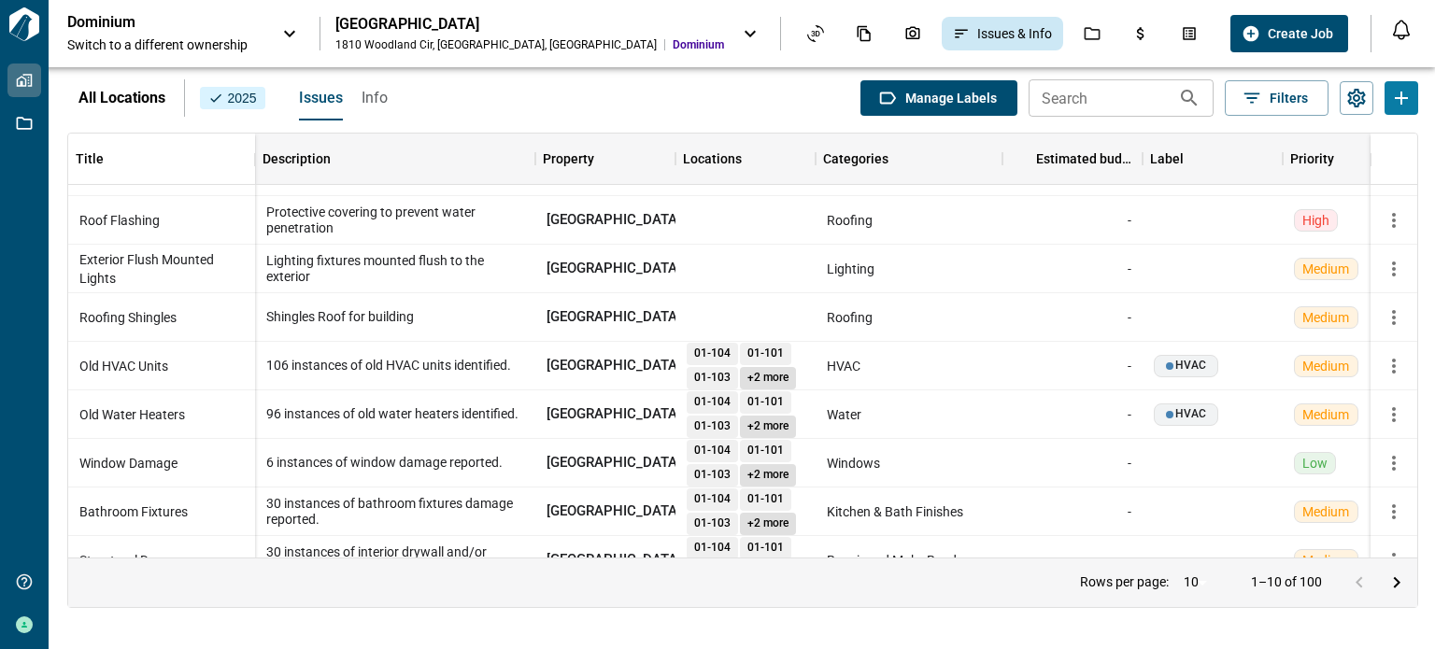
scroll to position [121, 0]
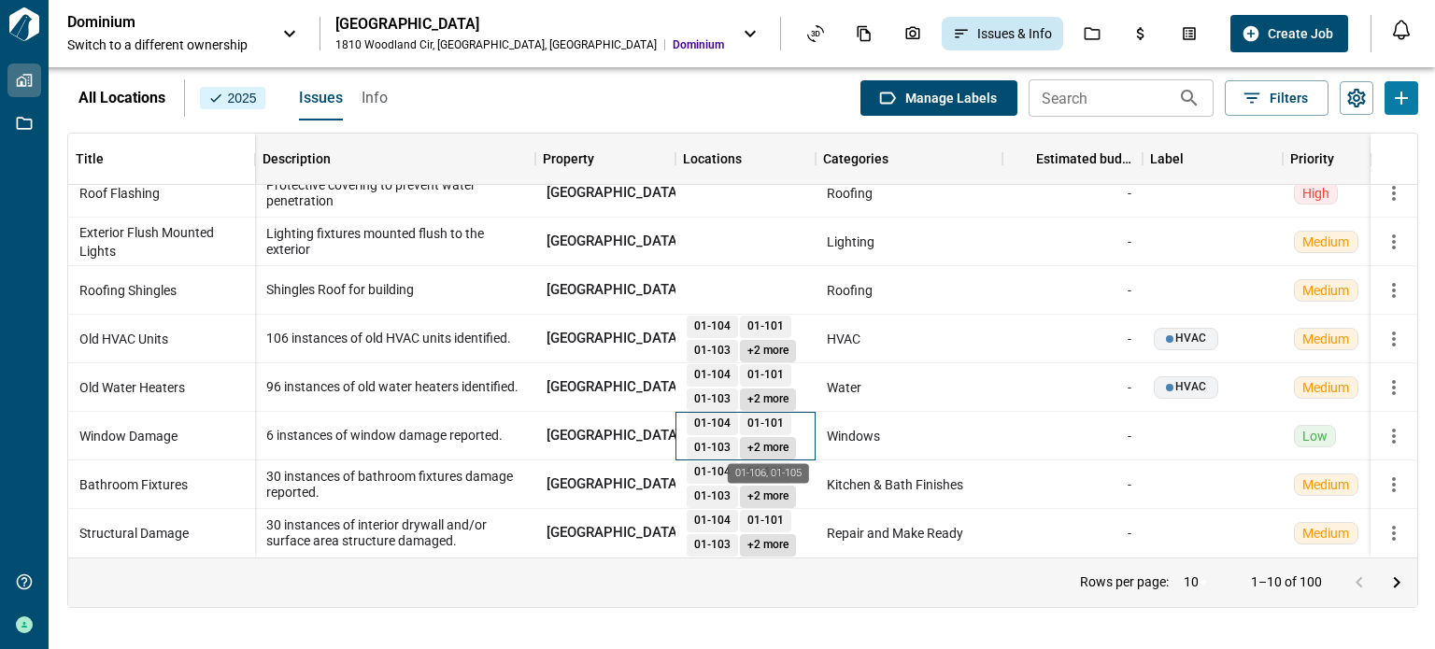
click at [765, 442] on span "+2 more" at bounding box center [768, 448] width 56 height 12
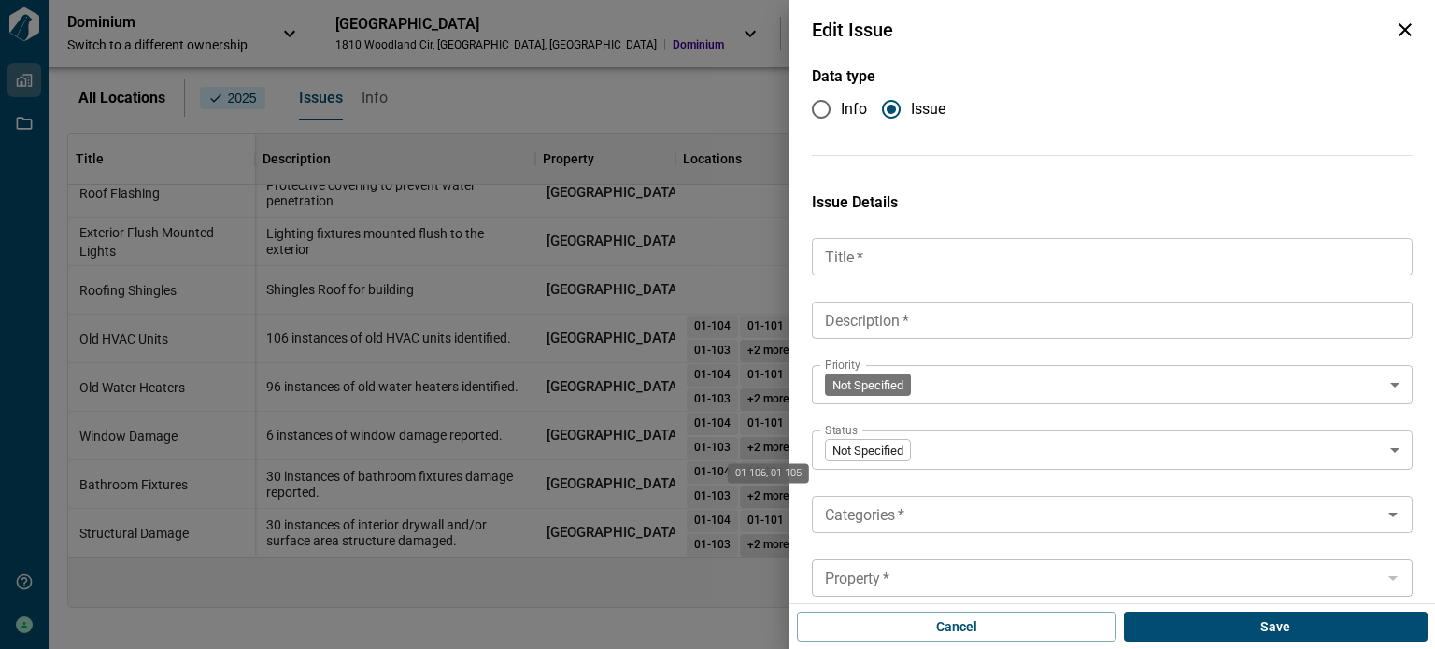
type input "**********"
type textarea "**********"
type input "***"
type input "****"
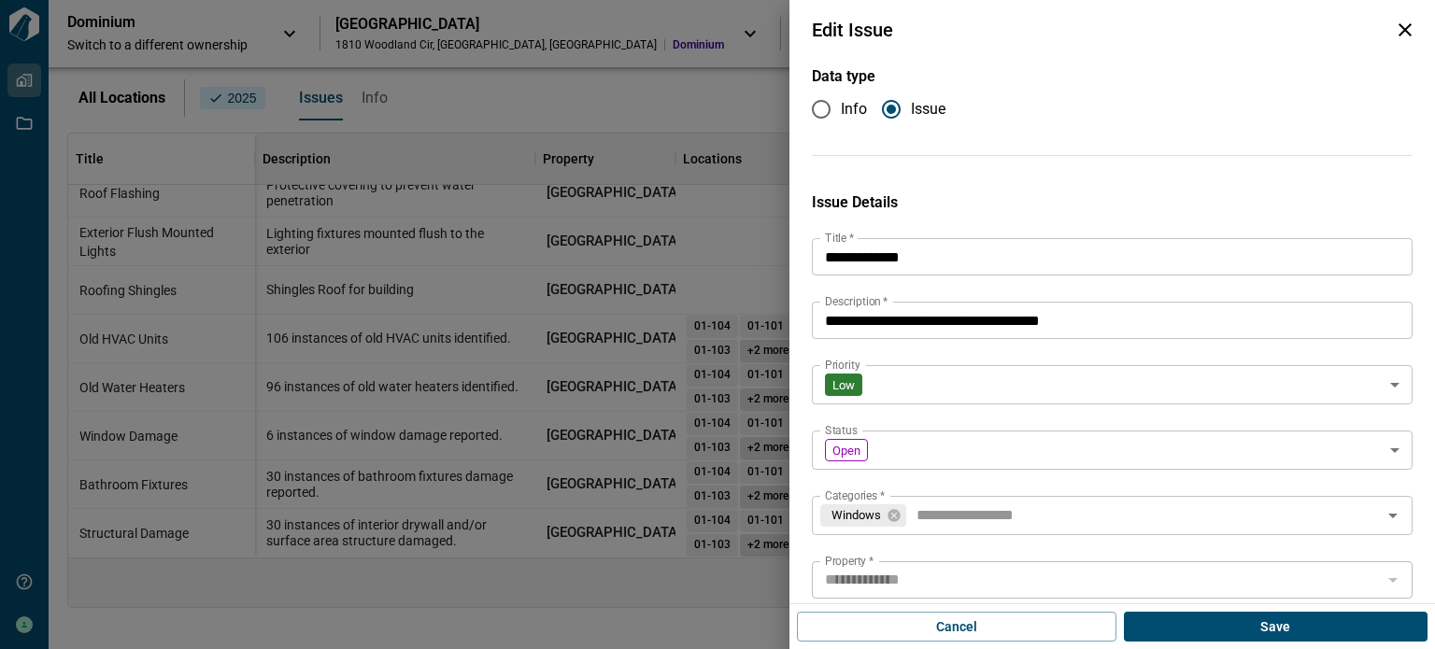
type input "**********"
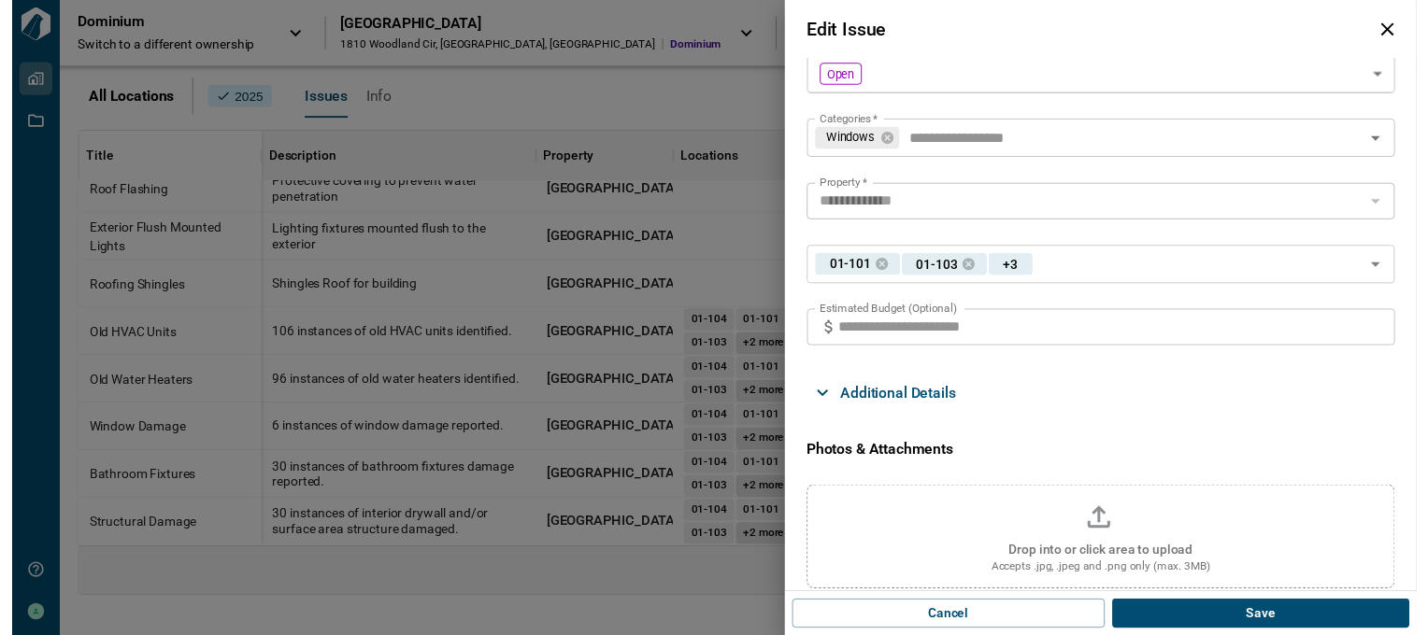
scroll to position [404, 0]
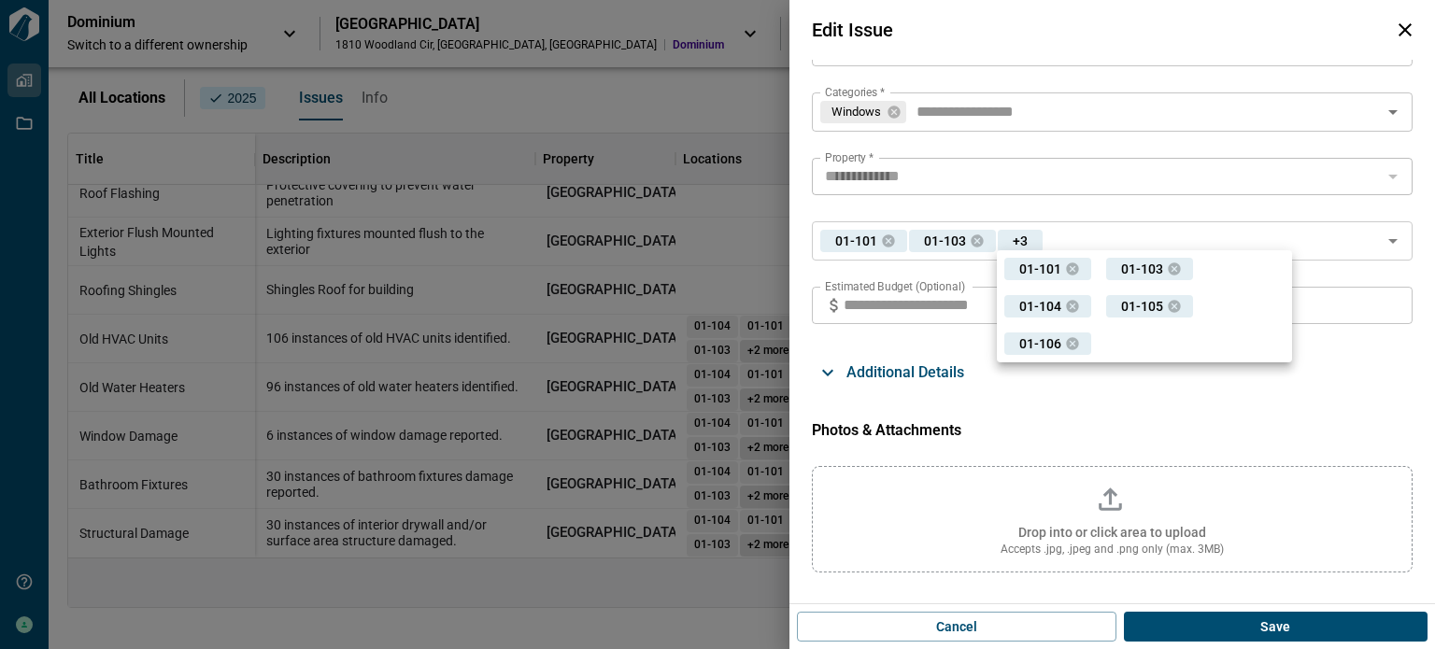
click at [1397, 28] on div at bounding box center [717, 324] width 1435 height 649
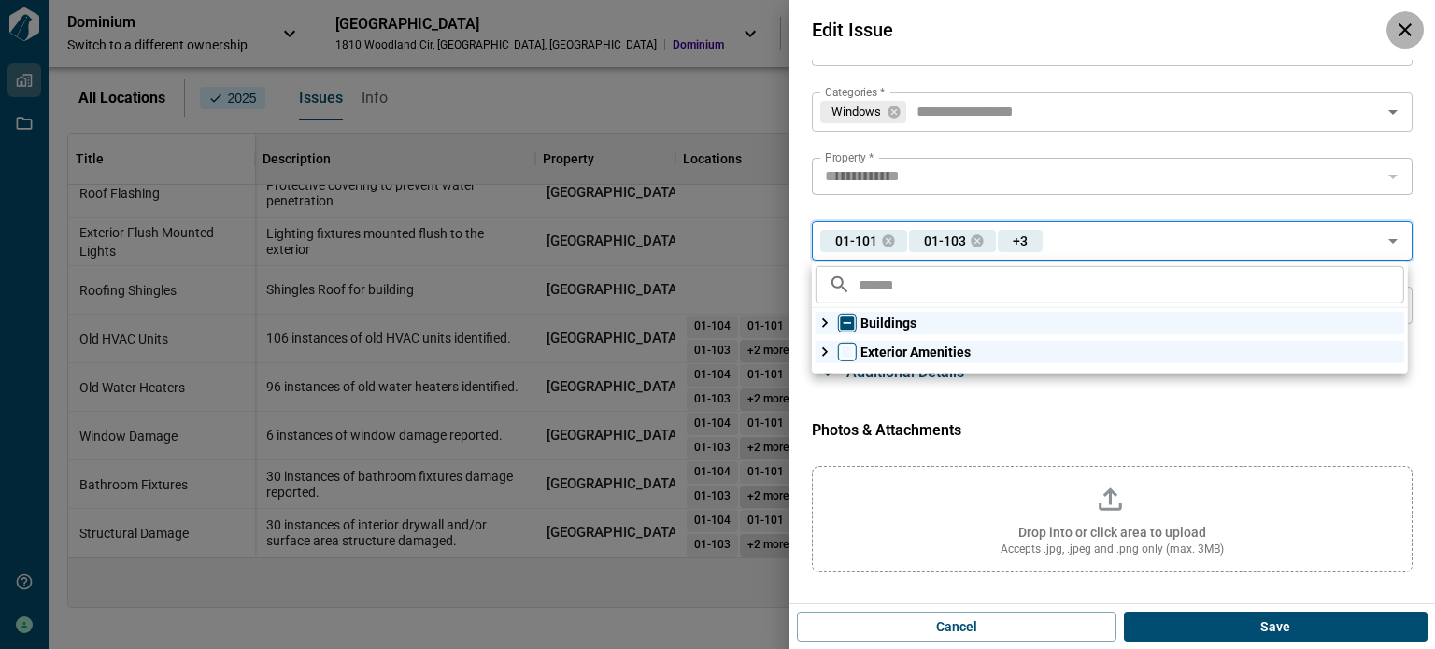
click at [1408, 36] on icon "button" at bounding box center [1405, 30] width 22 height 22
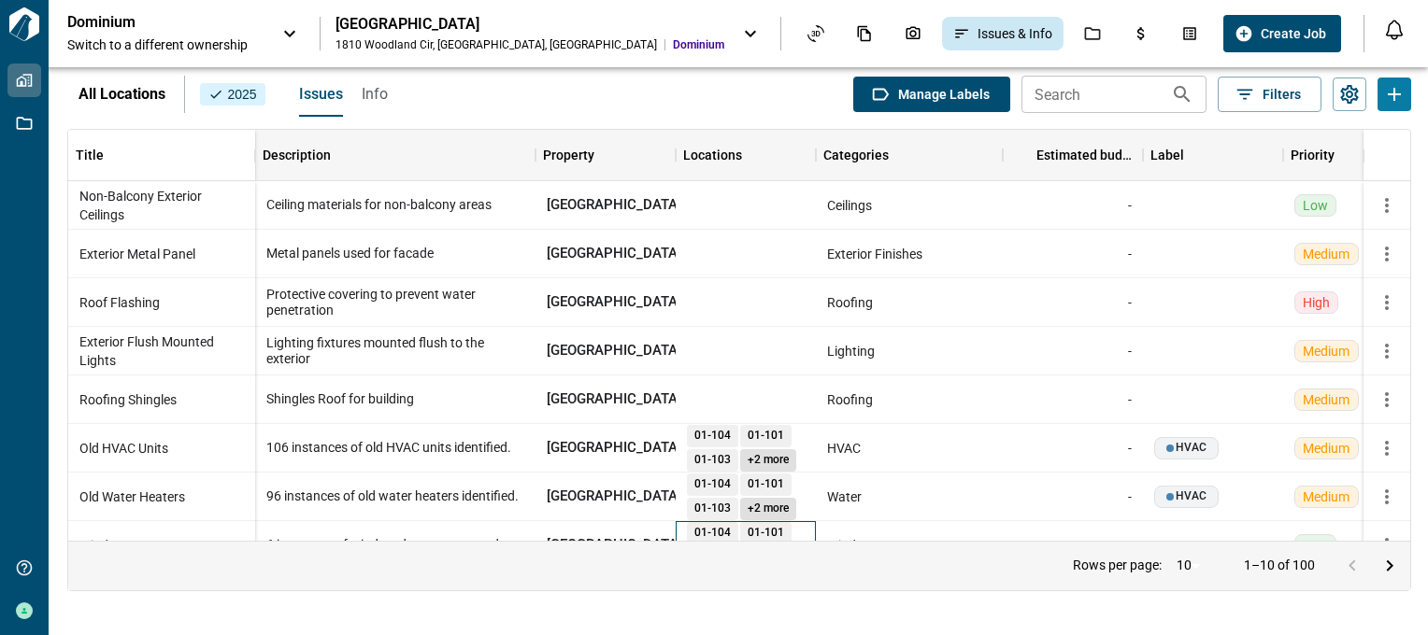
scroll to position [0, 0]
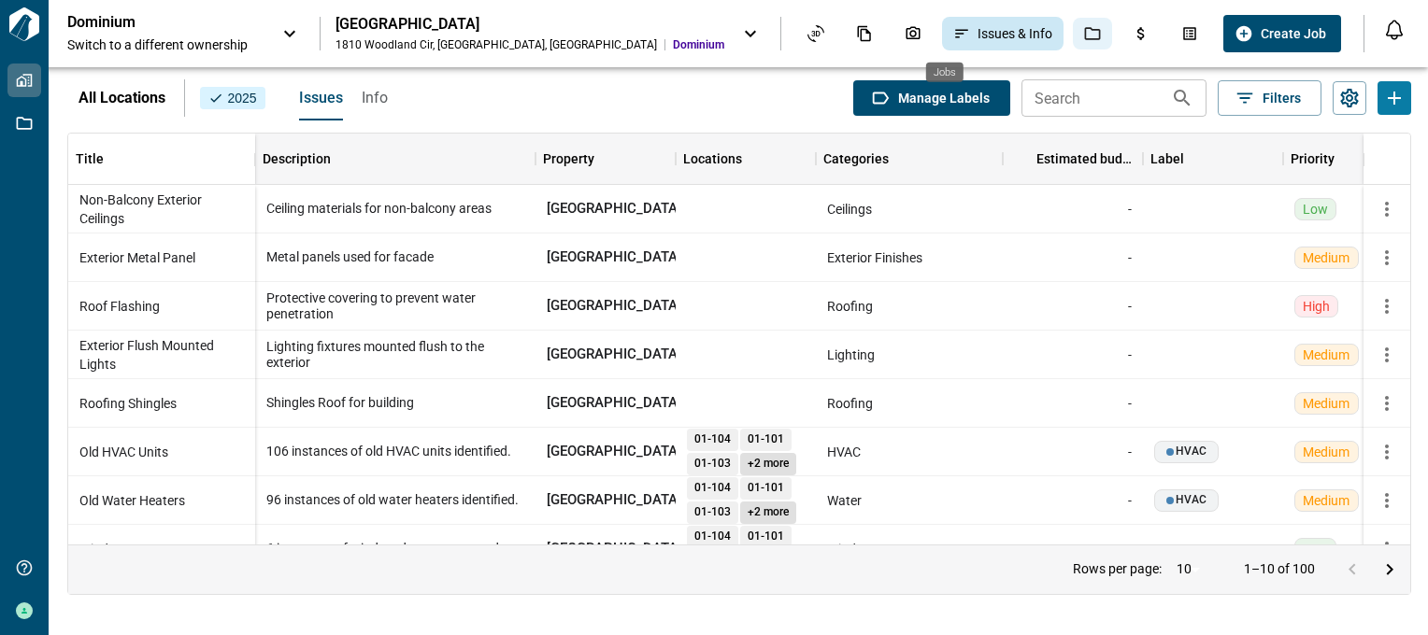
click at [1084, 31] on icon "Jobs" at bounding box center [1092, 33] width 17 height 17
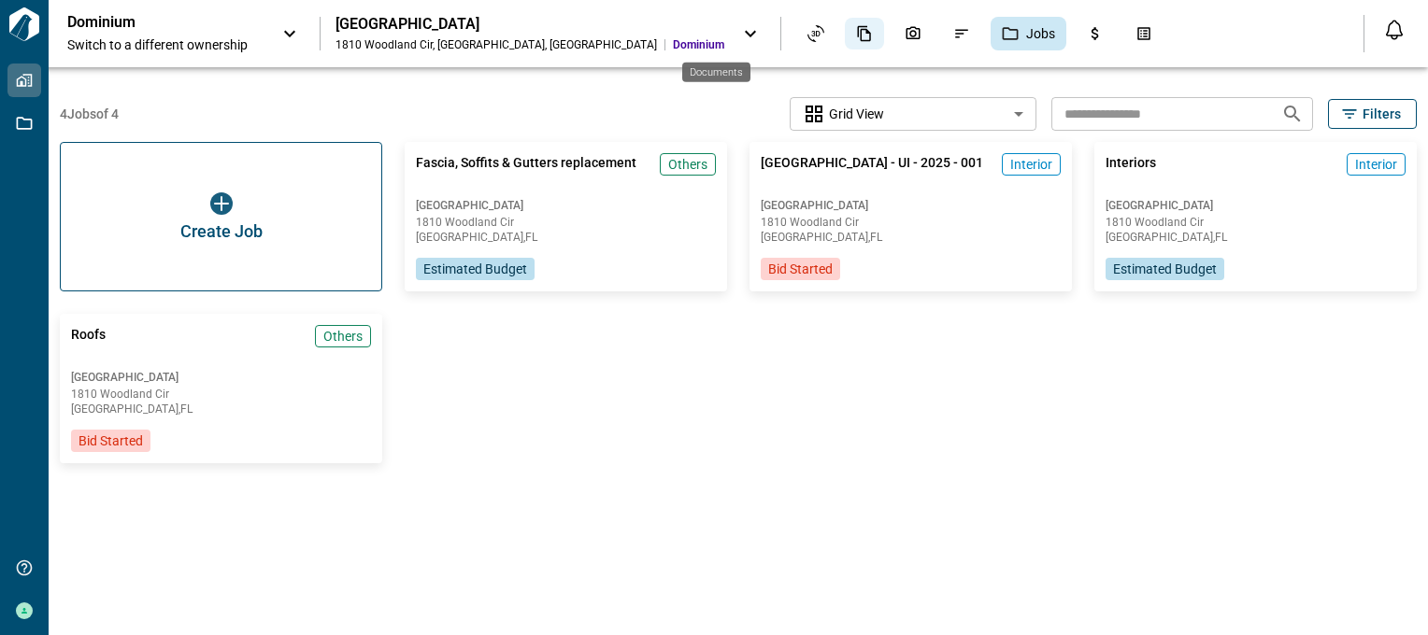
click at [856, 36] on icon "Documents" at bounding box center [864, 33] width 17 height 17
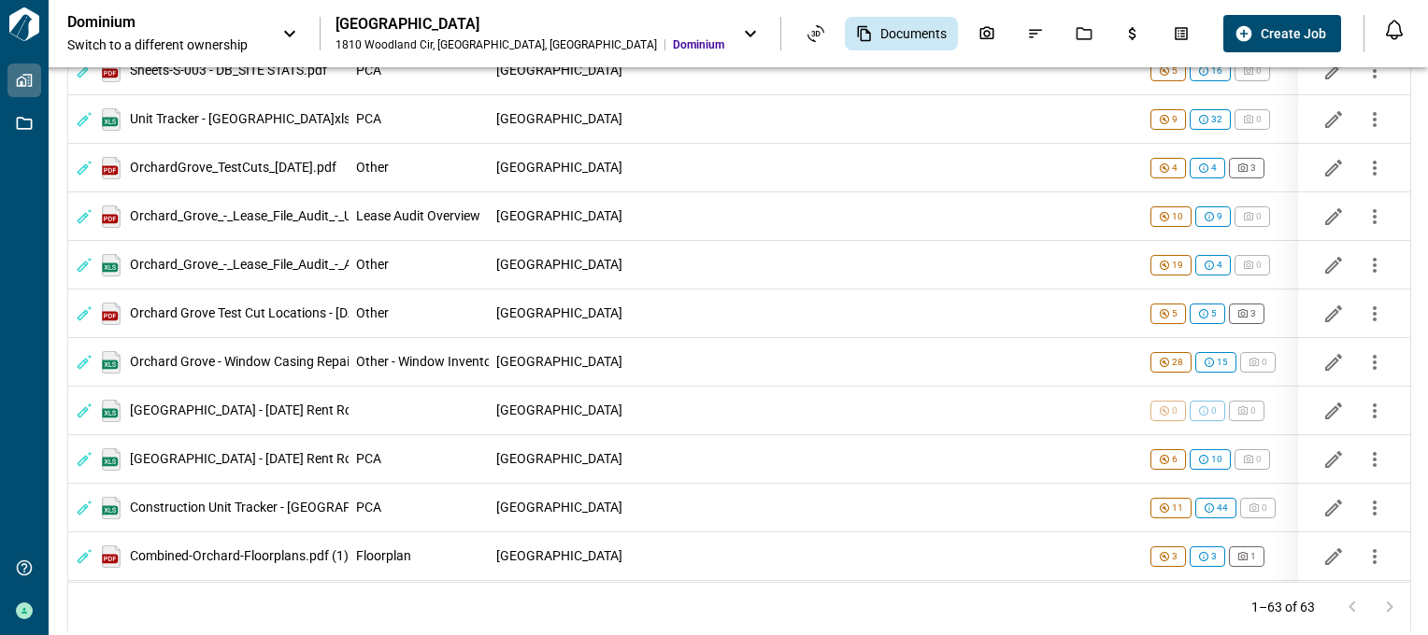
scroll to position [2660, 0]
click at [880, 36] on span "Documents" at bounding box center [913, 33] width 66 height 19
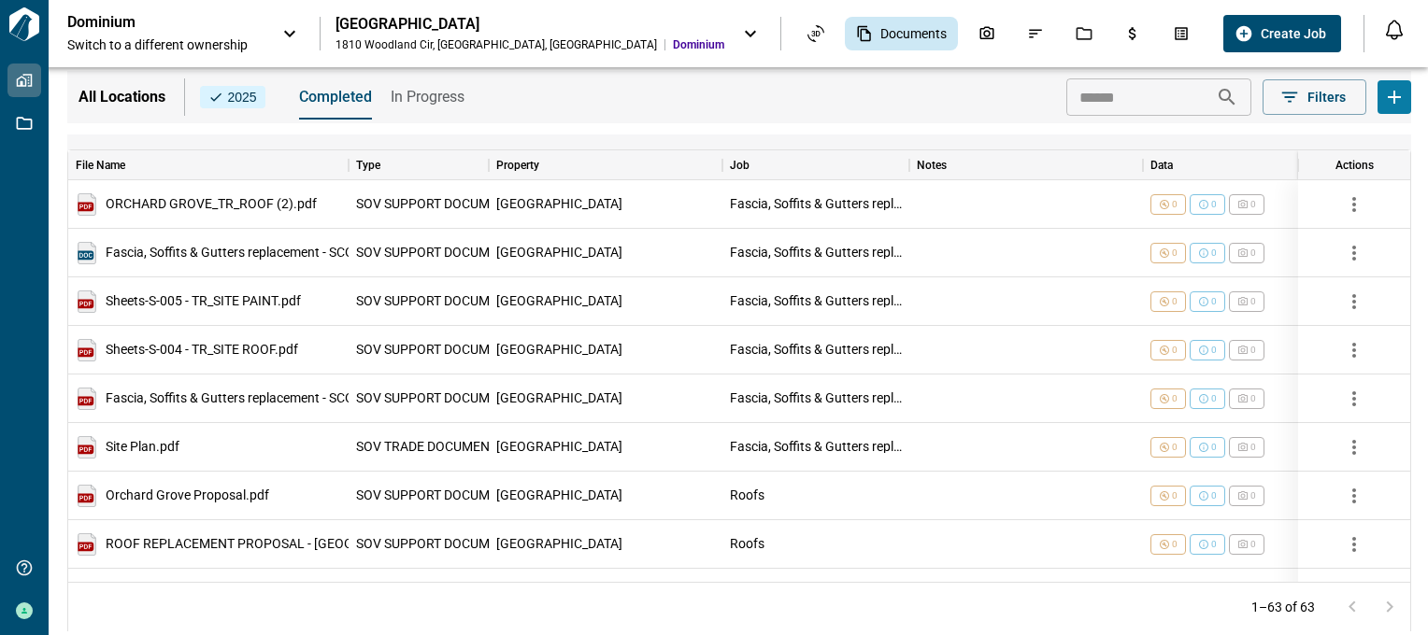
scroll to position [0, 0]
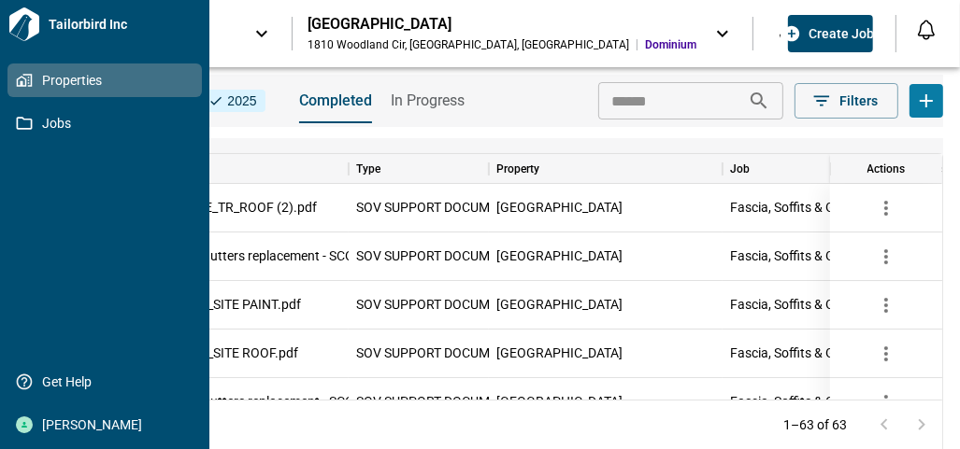
click at [73, 80] on span "Properties" at bounding box center [108, 80] width 151 height 19
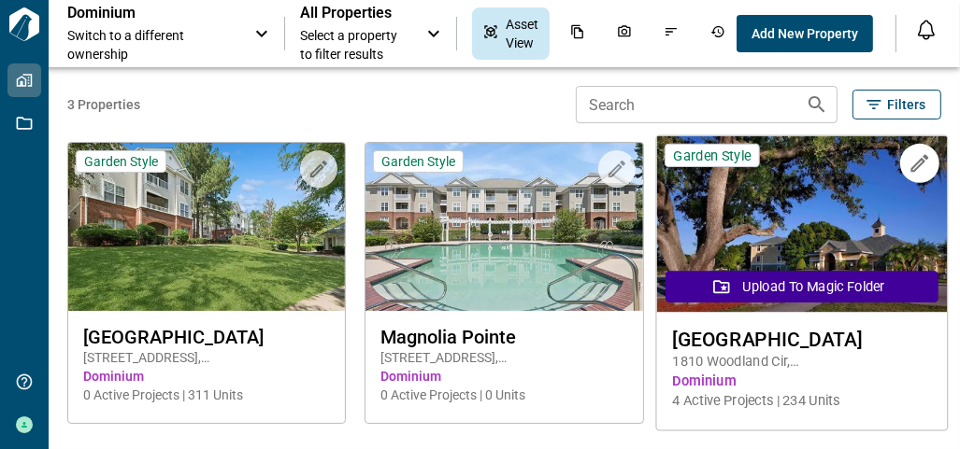
click at [810, 283] on button "Upload to Magic Folder" at bounding box center [801, 287] width 273 height 32
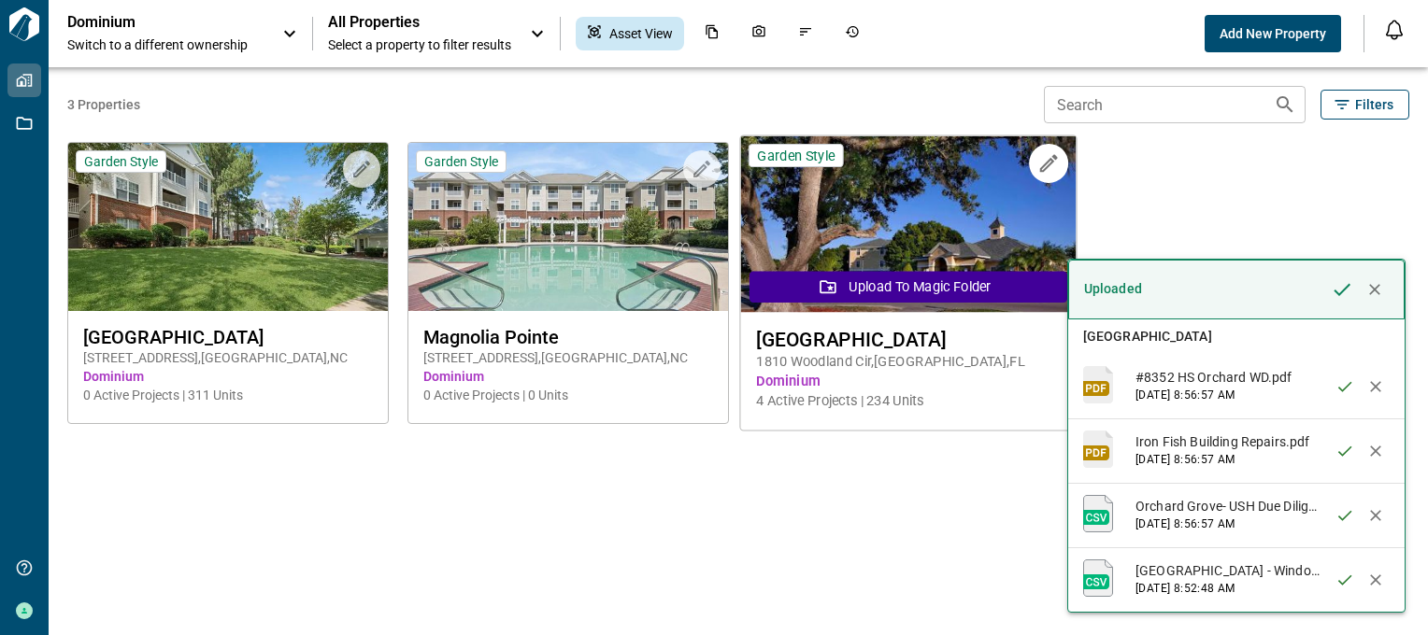
click at [746, 206] on img at bounding box center [907, 224] width 335 height 177
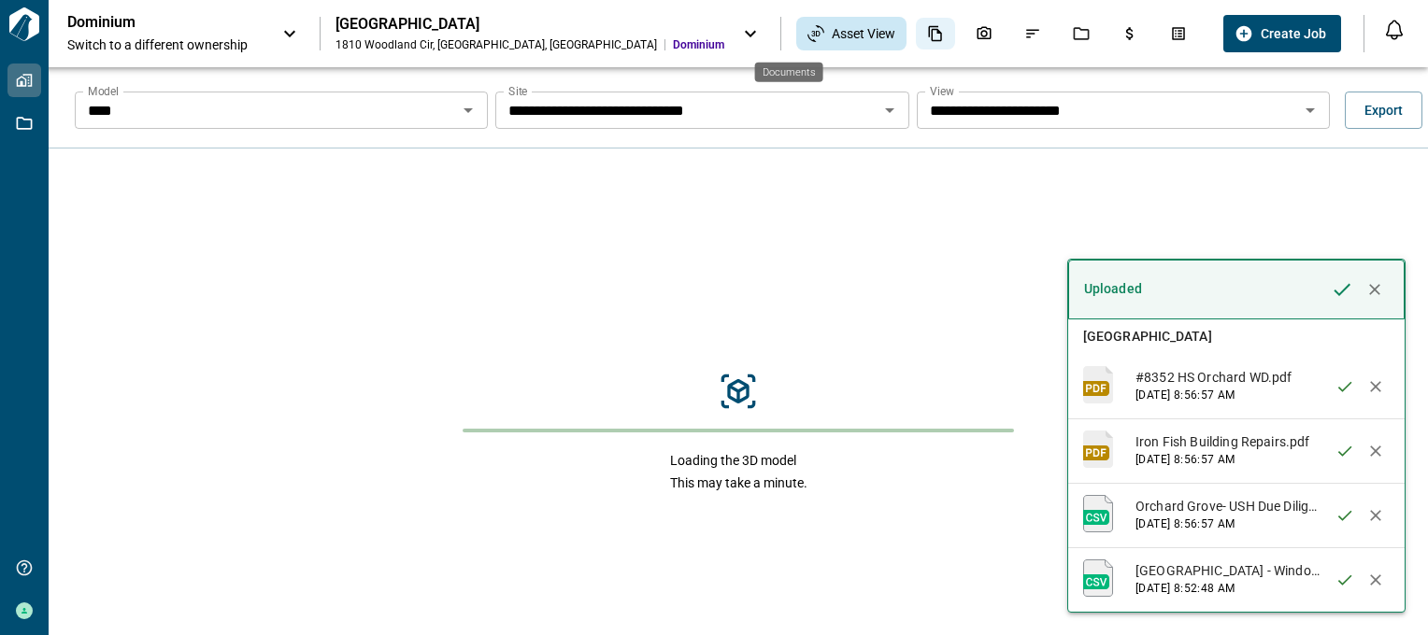
click at [927, 29] on icon "Documents" at bounding box center [935, 33] width 17 height 17
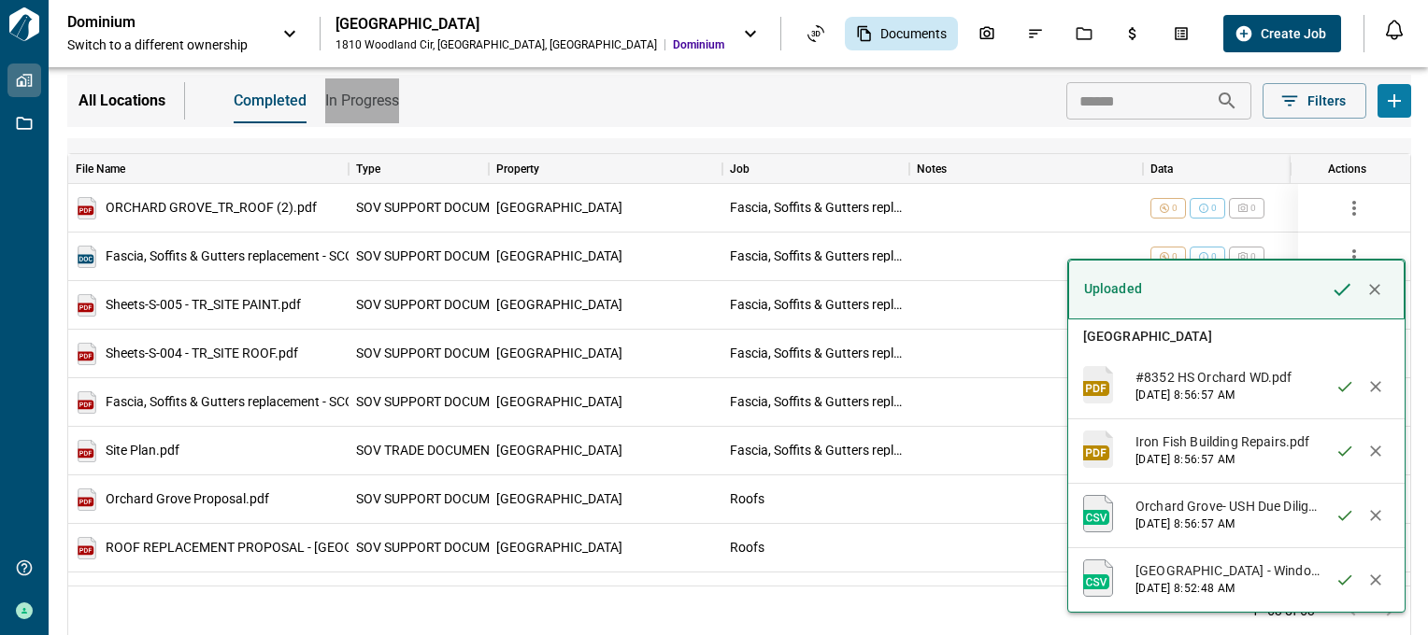
click at [351, 96] on span "In Progress" at bounding box center [362, 101] width 74 height 19
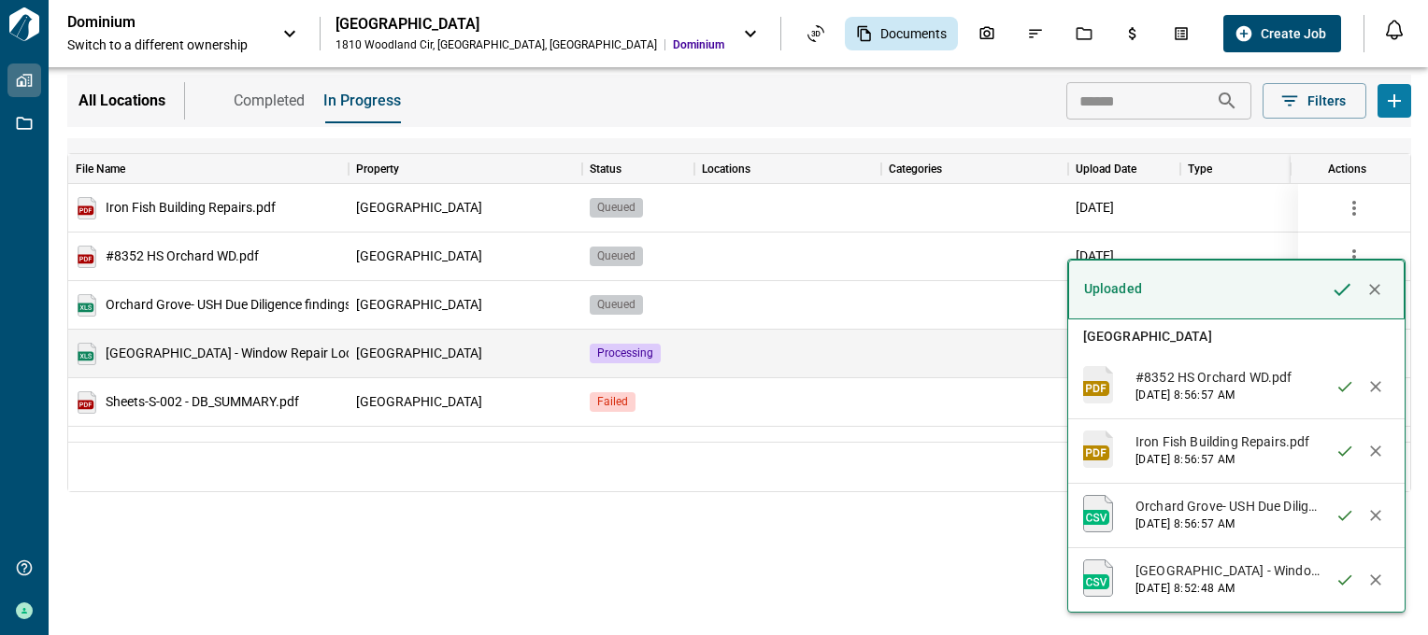
click at [605, 355] on div "Processing" at bounding box center [625, 354] width 71 height 20
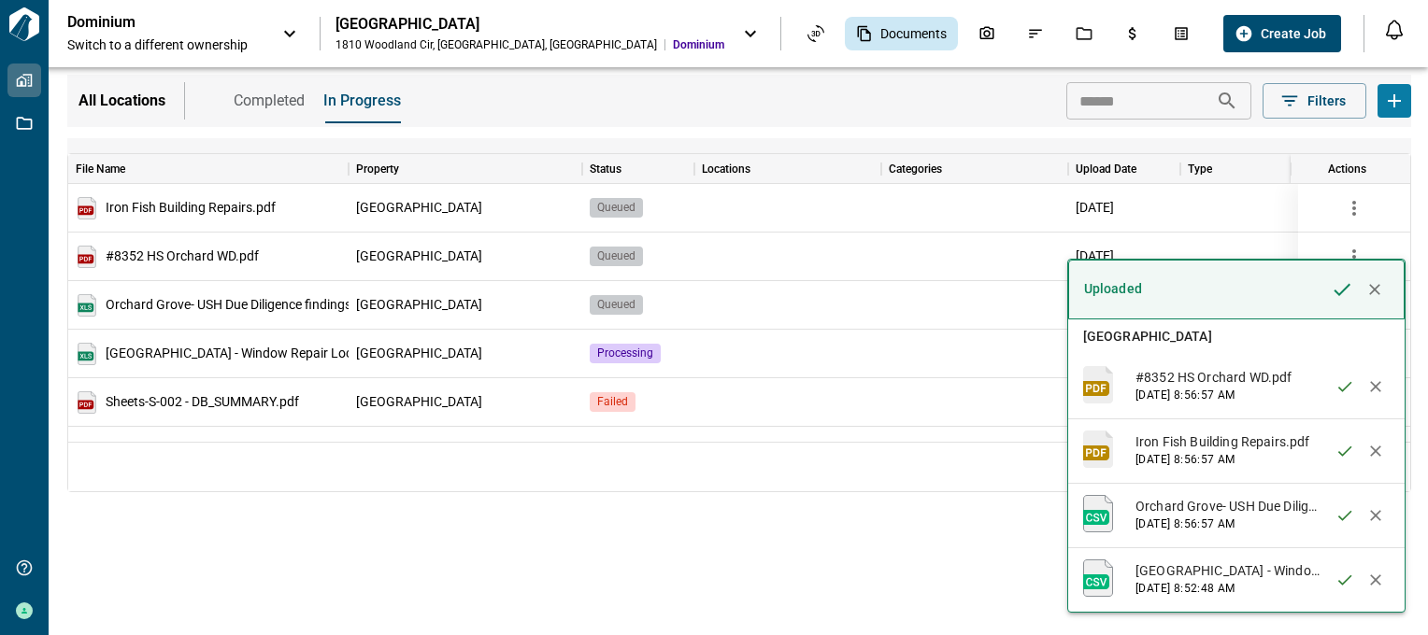
click at [1374, 290] on icon "button" at bounding box center [1374, 289] width 11 height 11
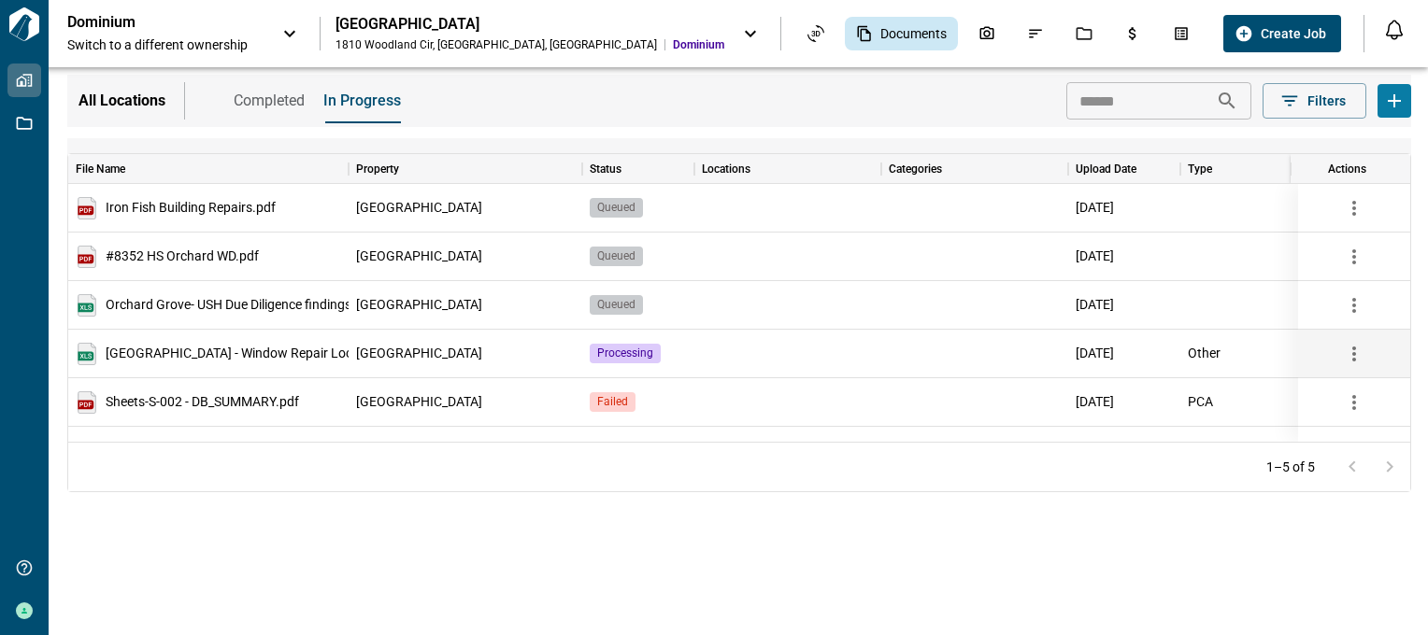
click at [1364, 359] on icon "button" at bounding box center [1354, 354] width 22 height 22
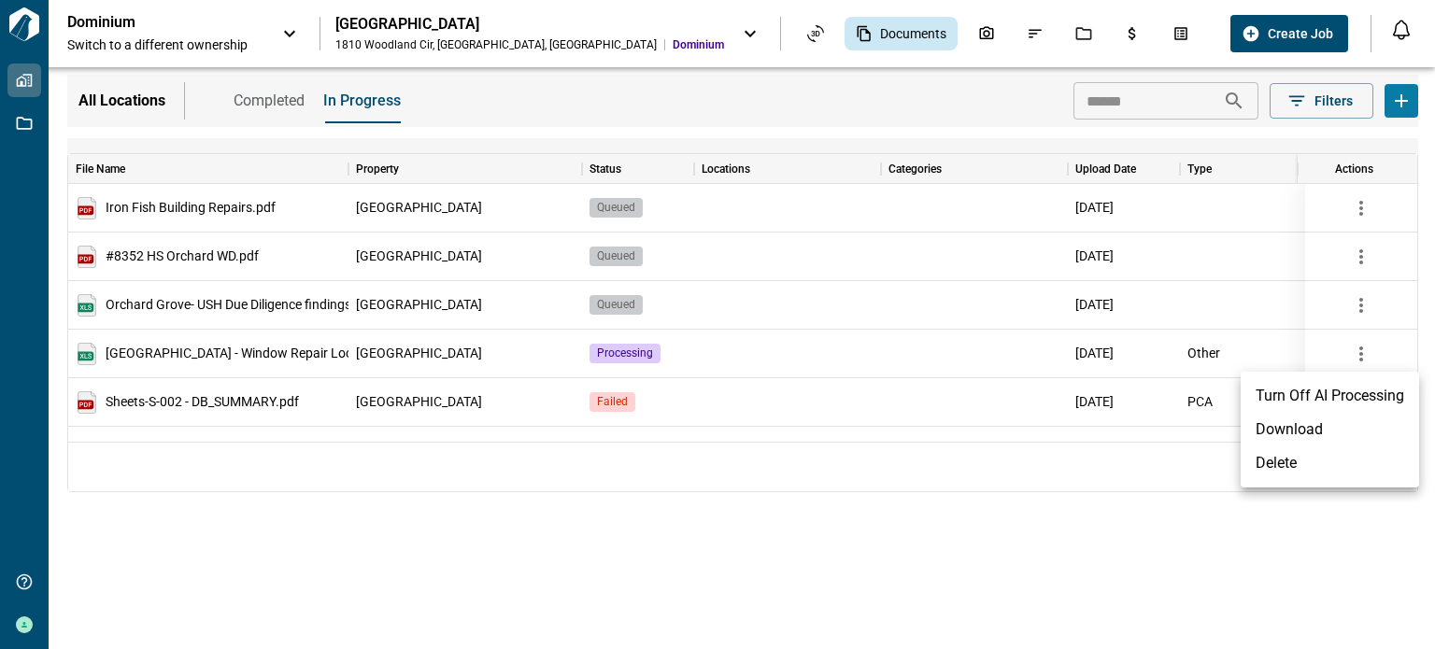
click at [1099, 551] on div at bounding box center [717, 324] width 1435 height 649
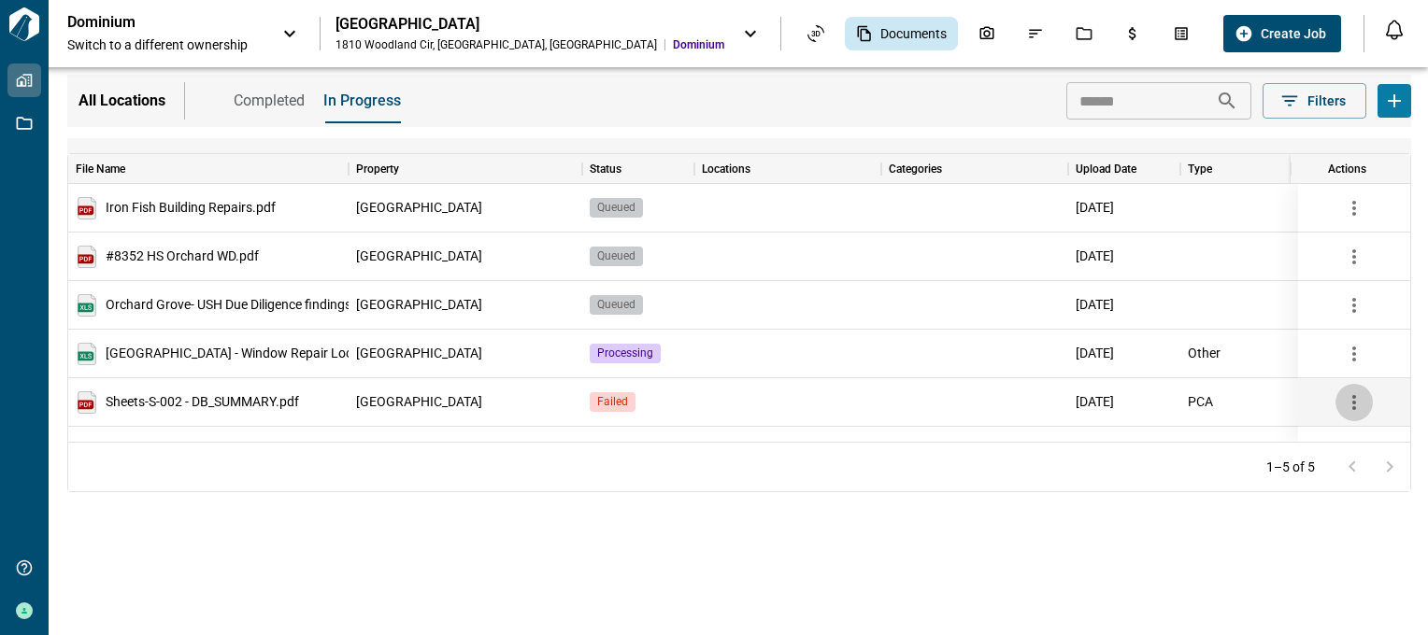
click at [1363, 399] on icon "button" at bounding box center [1354, 403] width 22 height 22
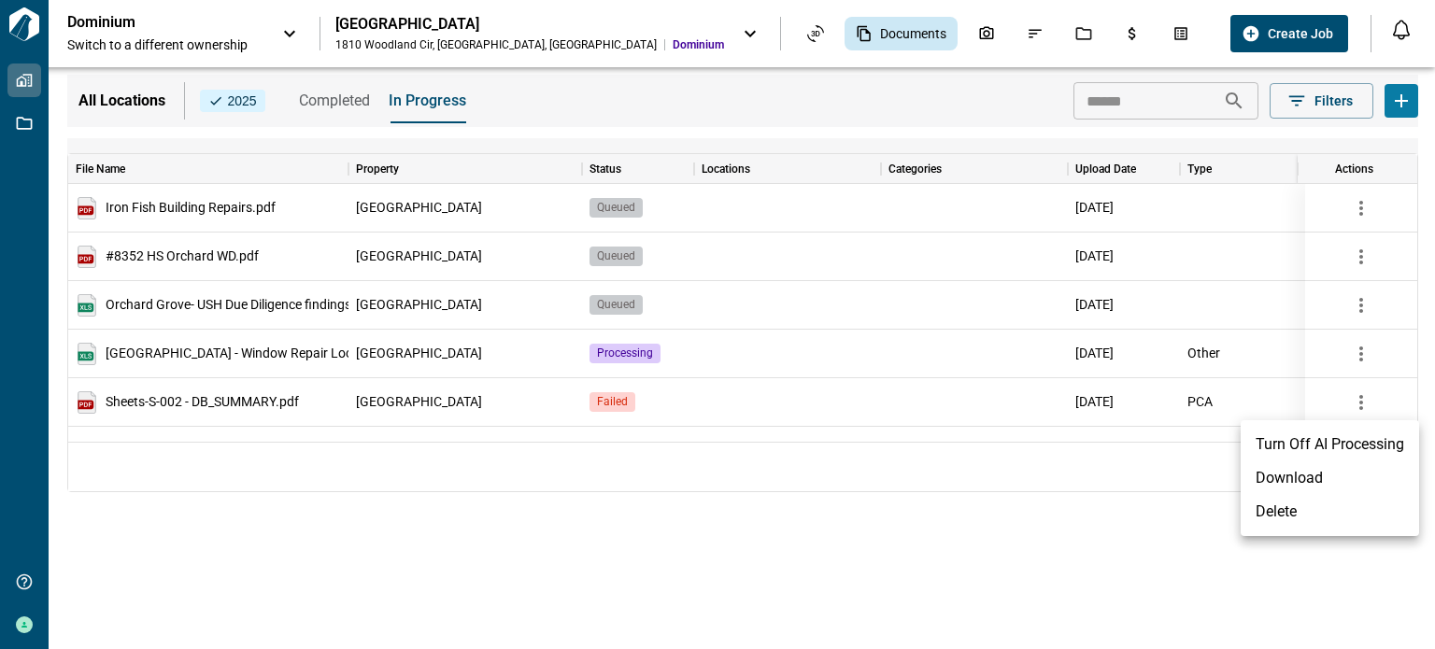
click at [729, 540] on div at bounding box center [717, 324] width 1435 height 649
